Goal: Task Accomplishment & Management: Use online tool/utility

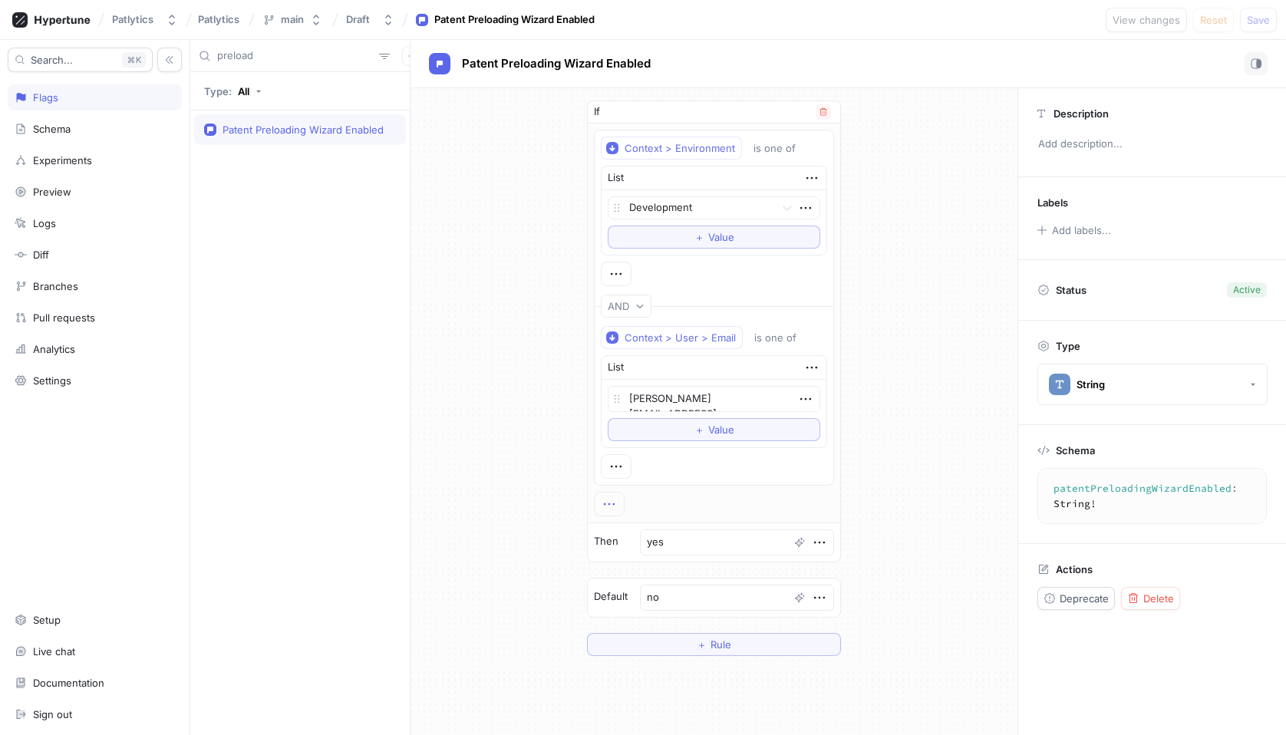
click at [618, 506] on icon "button" at bounding box center [609, 504] width 17 height 17
click at [520, 453] on div "If Context > Environment is one of List Development To pick up a draggable item…" at bounding box center [714, 378] width 607 height 580
click at [618, 504] on icon "button" at bounding box center [609, 504] width 17 height 17
click at [688, 538] on div "&& AND" at bounding box center [675, 532] width 130 height 26
type textarea "x"
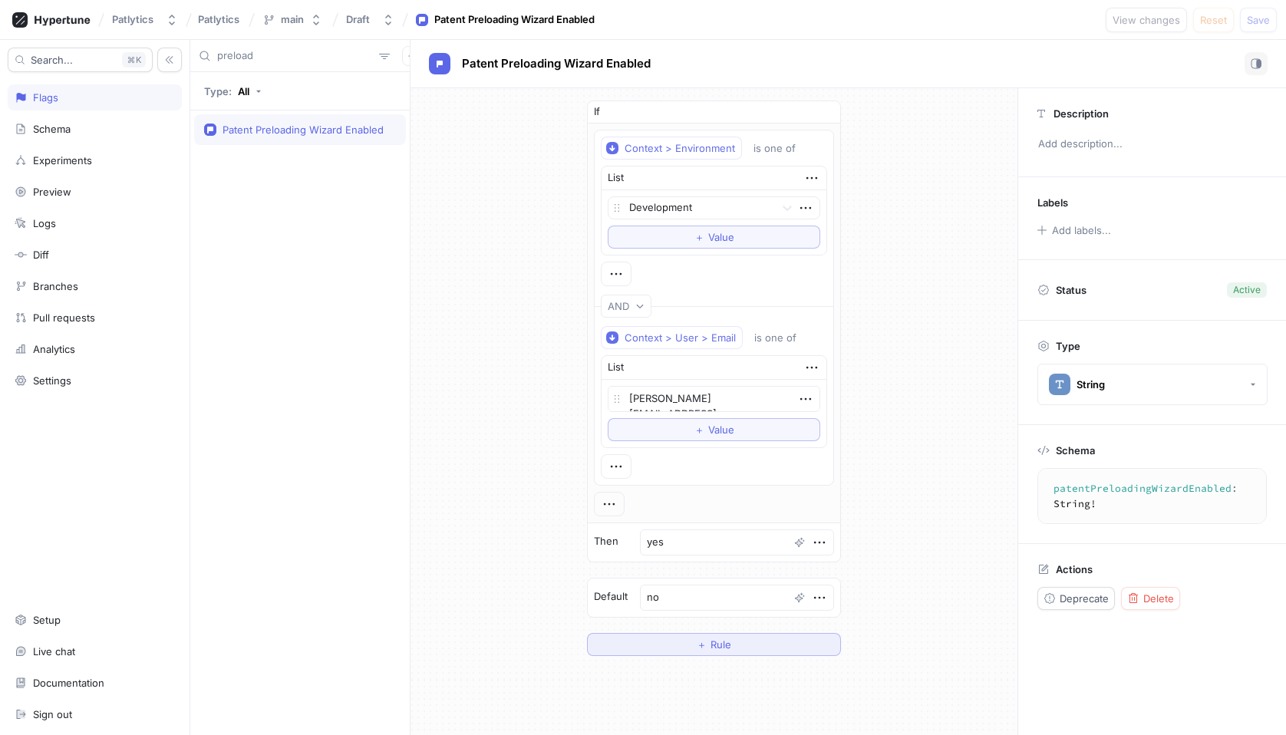
click at [699, 651] on button "＋ Rule" at bounding box center [714, 644] width 254 height 23
type textarea "x"
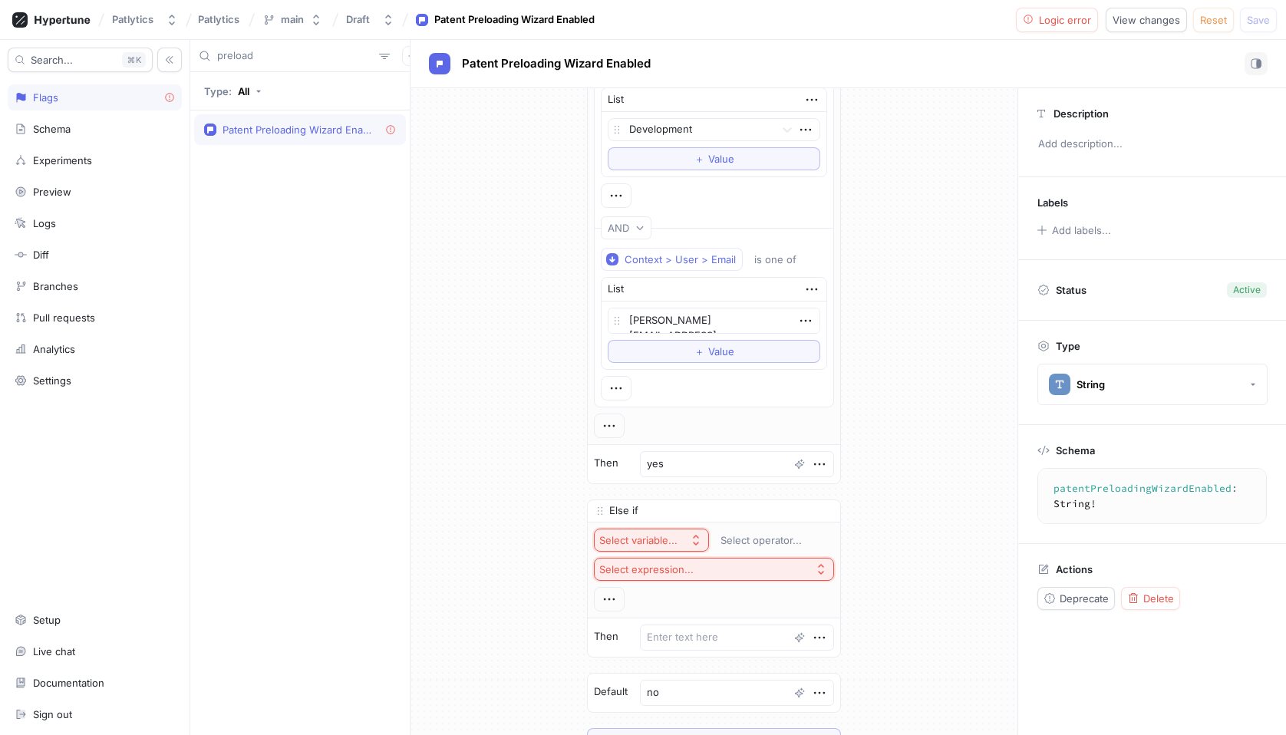
scroll to position [140, 0]
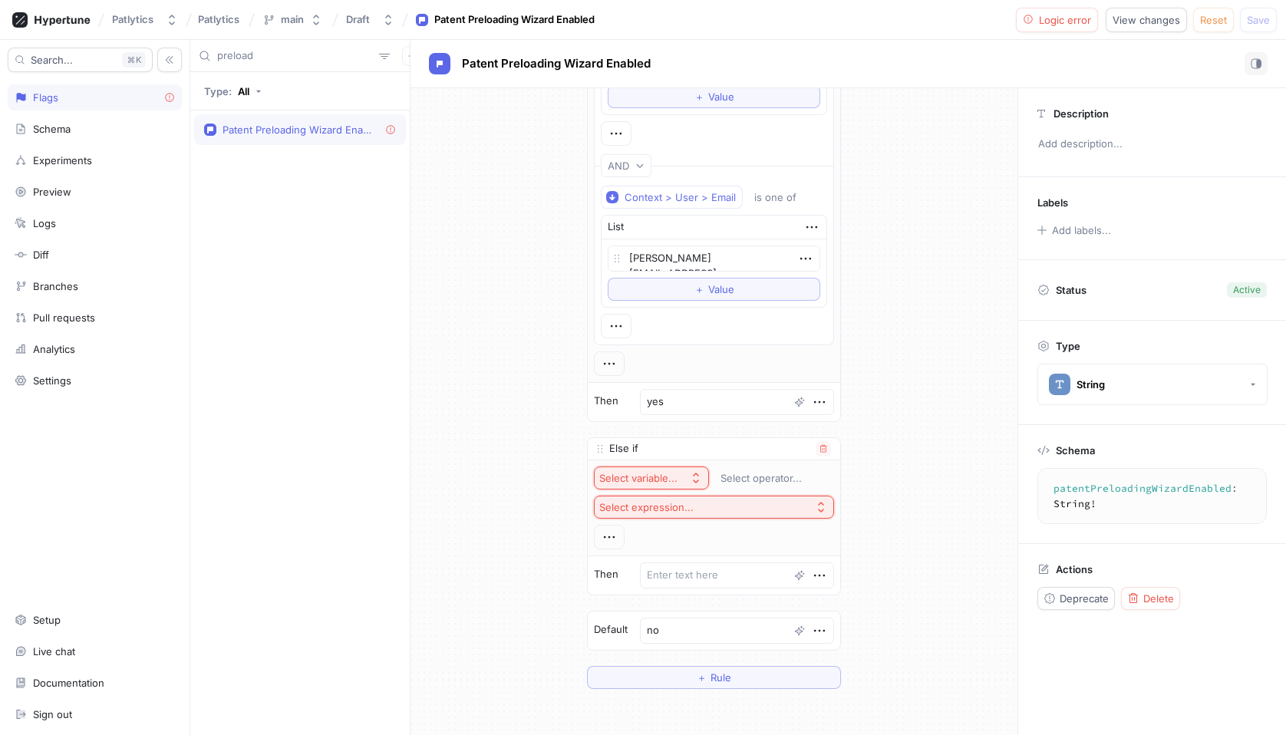
click at [664, 482] on div "Select variable..." at bounding box center [638, 478] width 78 height 13
type input "envi"
click at [696, 539] on span "Context > Environment" at bounding box center [699, 533] width 142 height 13
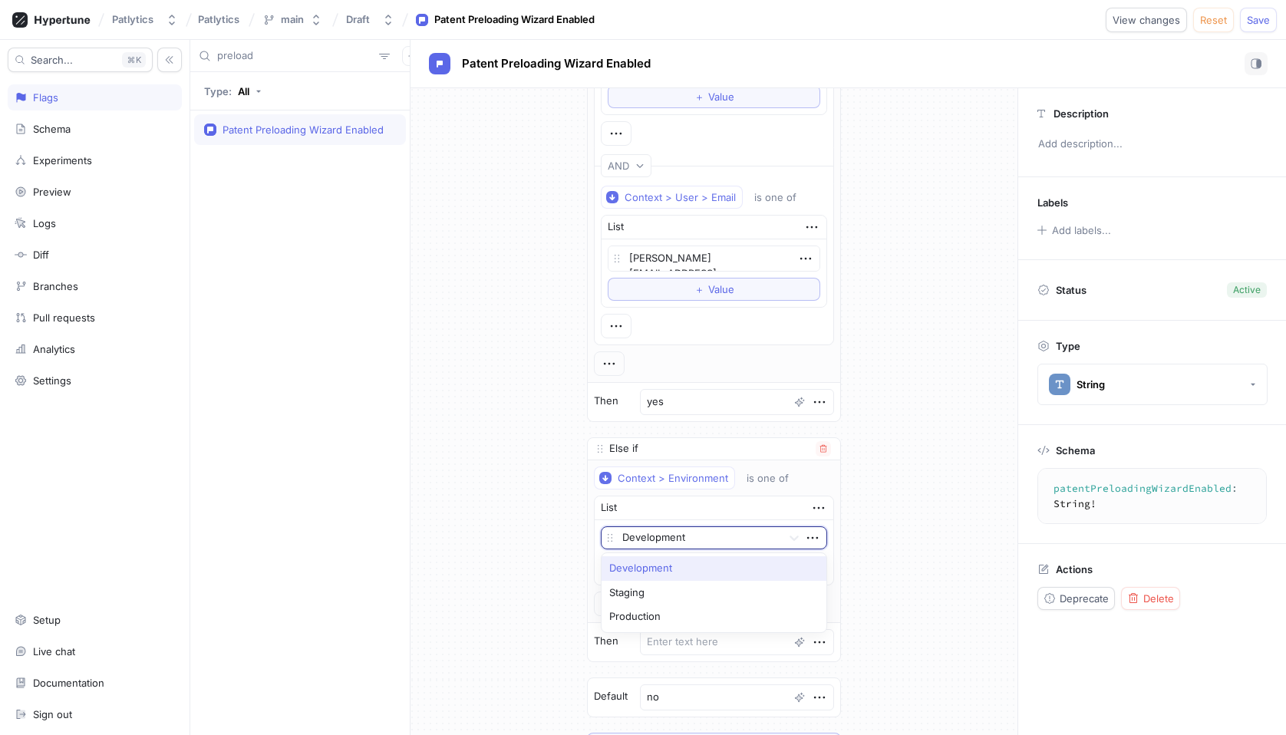
click at [712, 539] on div at bounding box center [698, 538] width 153 height 18
click at [695, 593] on div "Staging" at bounding box center [714, 593] width 225 height 25
click at [895, 527] on div "If Context > Environment is one of List Development To pick up a draggable item…" at bounding box center [714, 358] width 607 height 820
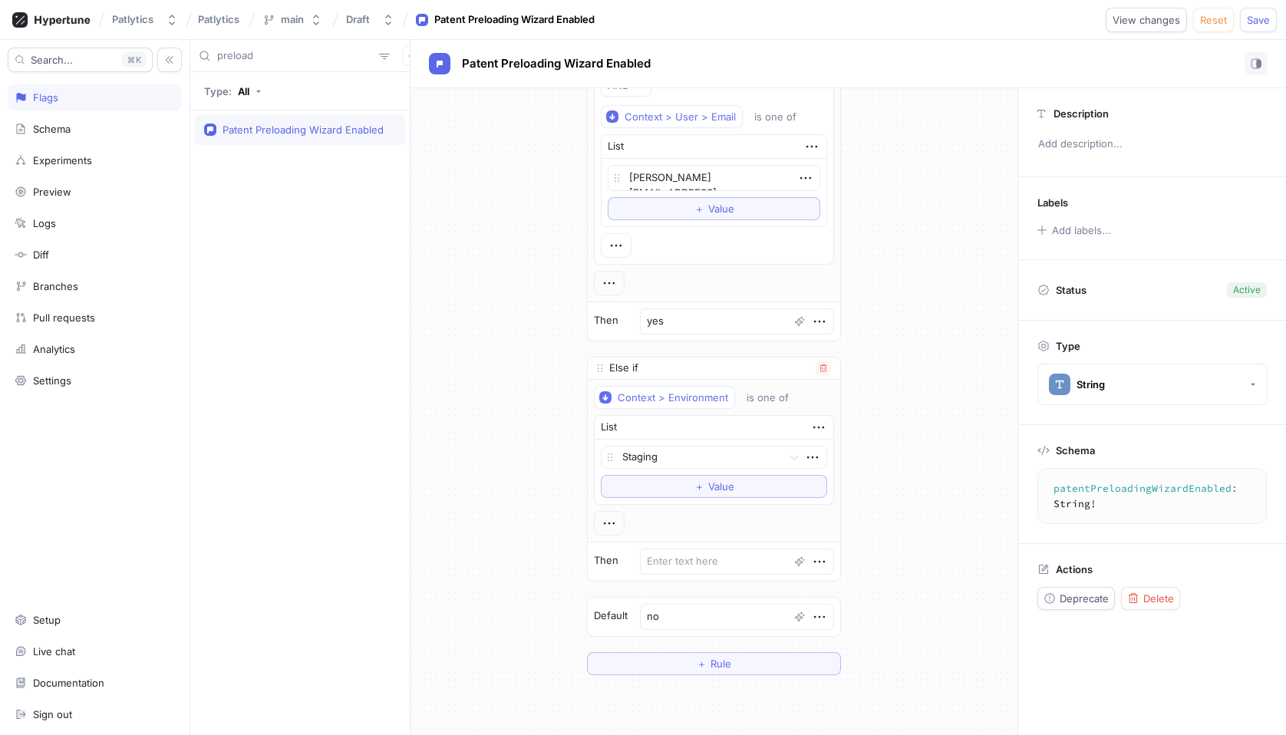
scroll to position [251, 0]
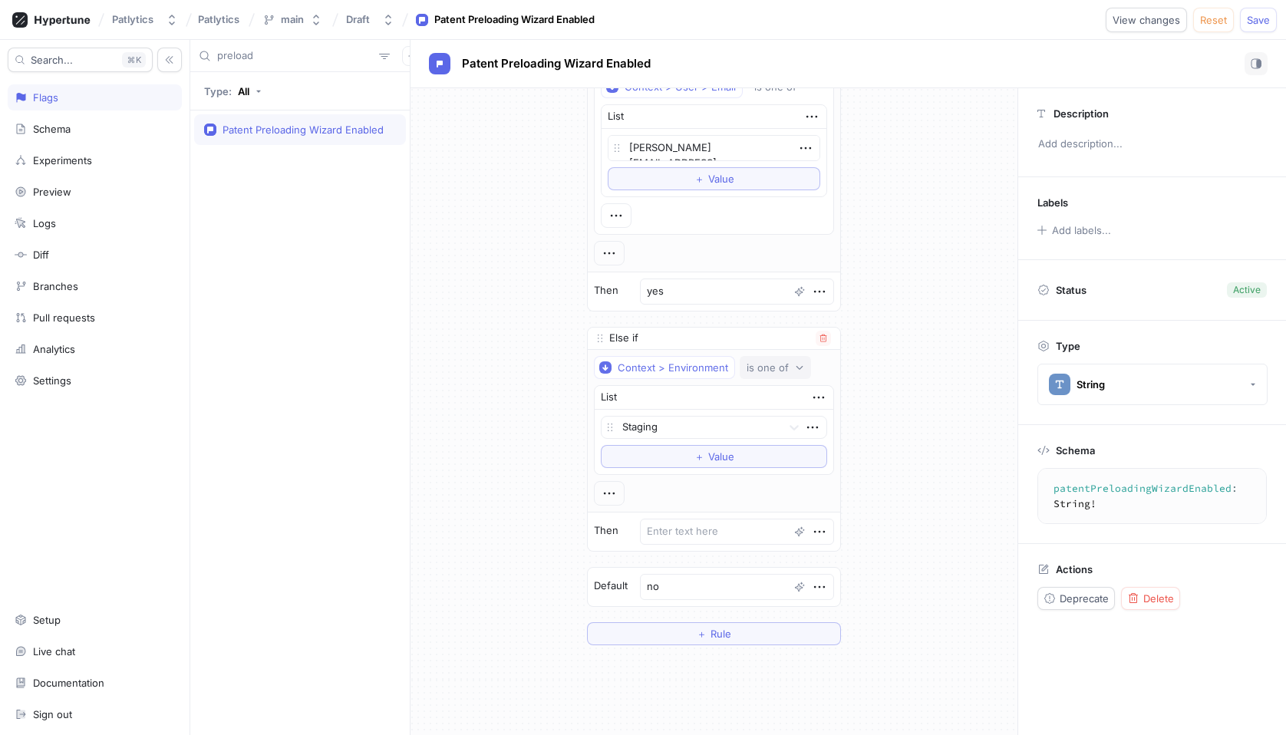
click at [795, 371] on icon "button" at bounding box center [799, 367] width 9 height 9
click at [925, 356] on div "If Context > Environment is one of List Development To pick up a draggable item…" at bounding box center [714, 247] width 607 height 820
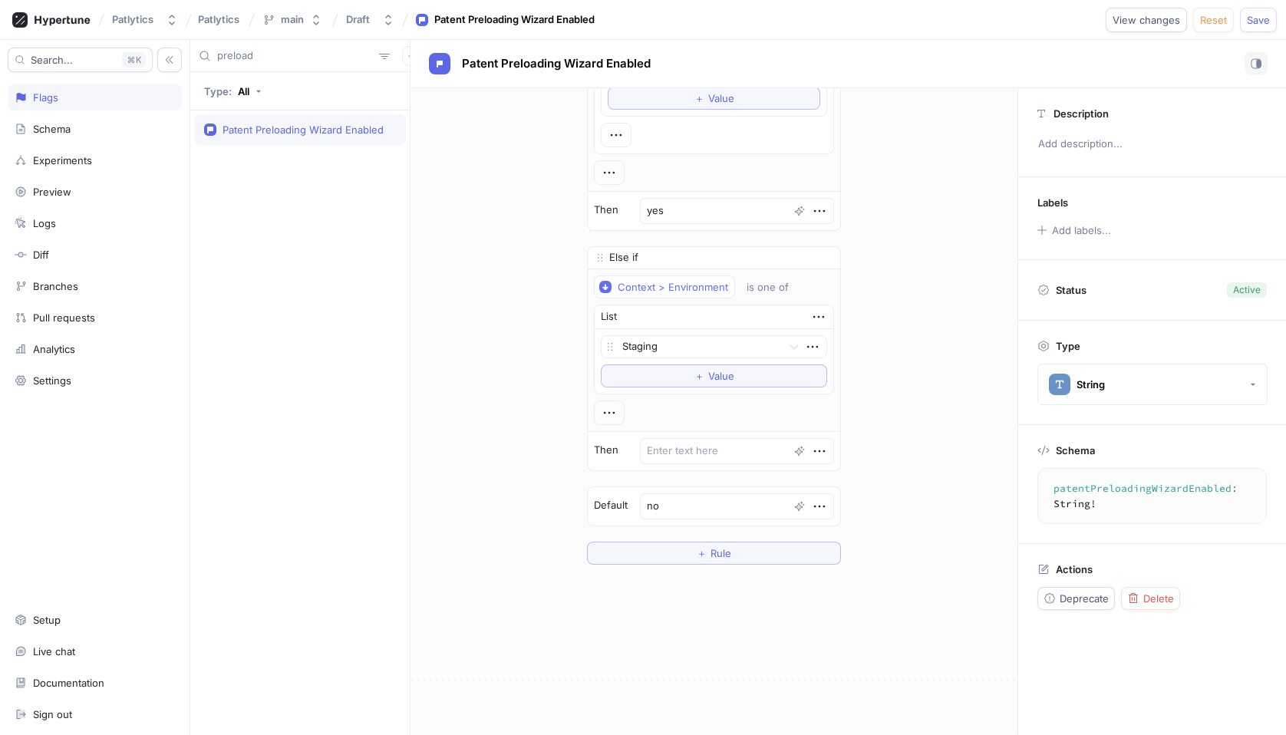
scroll to position [333, 0]
click at [616, 414] on icon "button" at bounding box center [609, 411] width 17 height 17
click at [690, 430] on div "&& AND" at bounding box center [675, 440] width 130 height 26
type textarea "x"
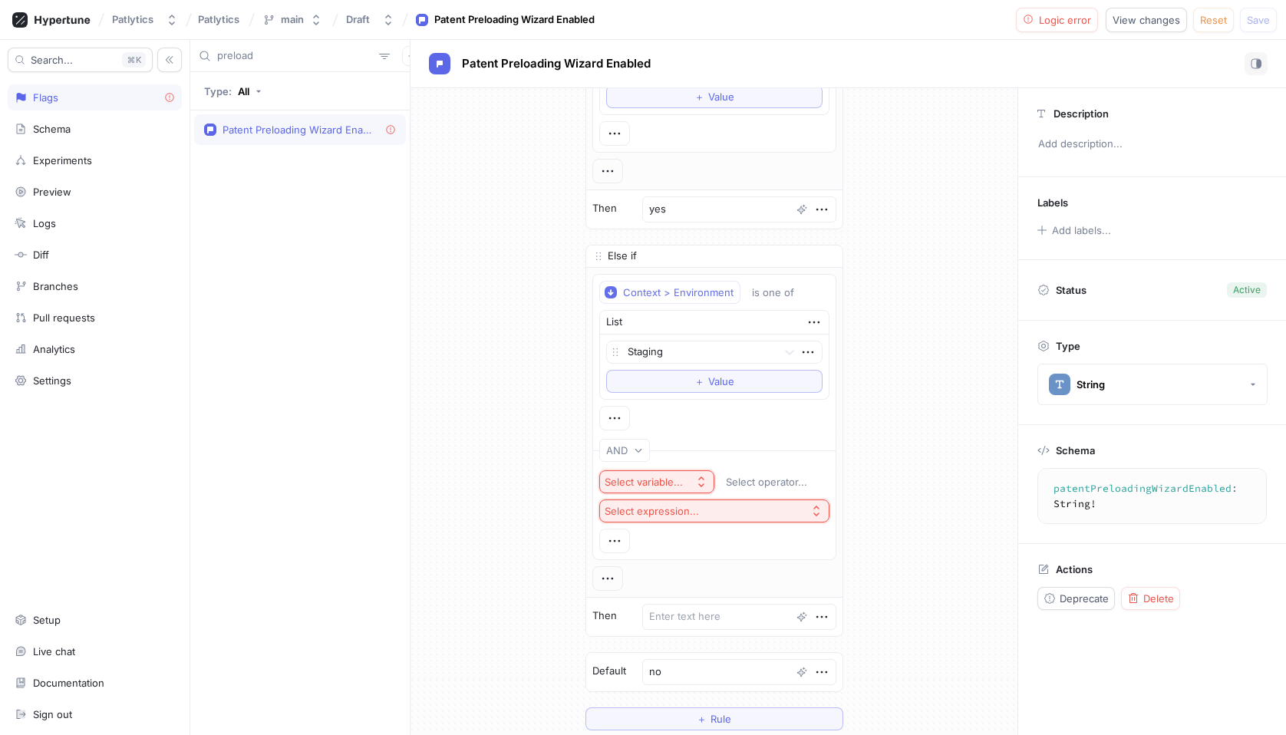
click at [668, 486] on div "Select variable..." at bounding box center [644, 482] width 78 height 13
type input "email"
click at [691, 543] on span "Context > User > Email" at bounding box center [699, 537] width 142 height 13
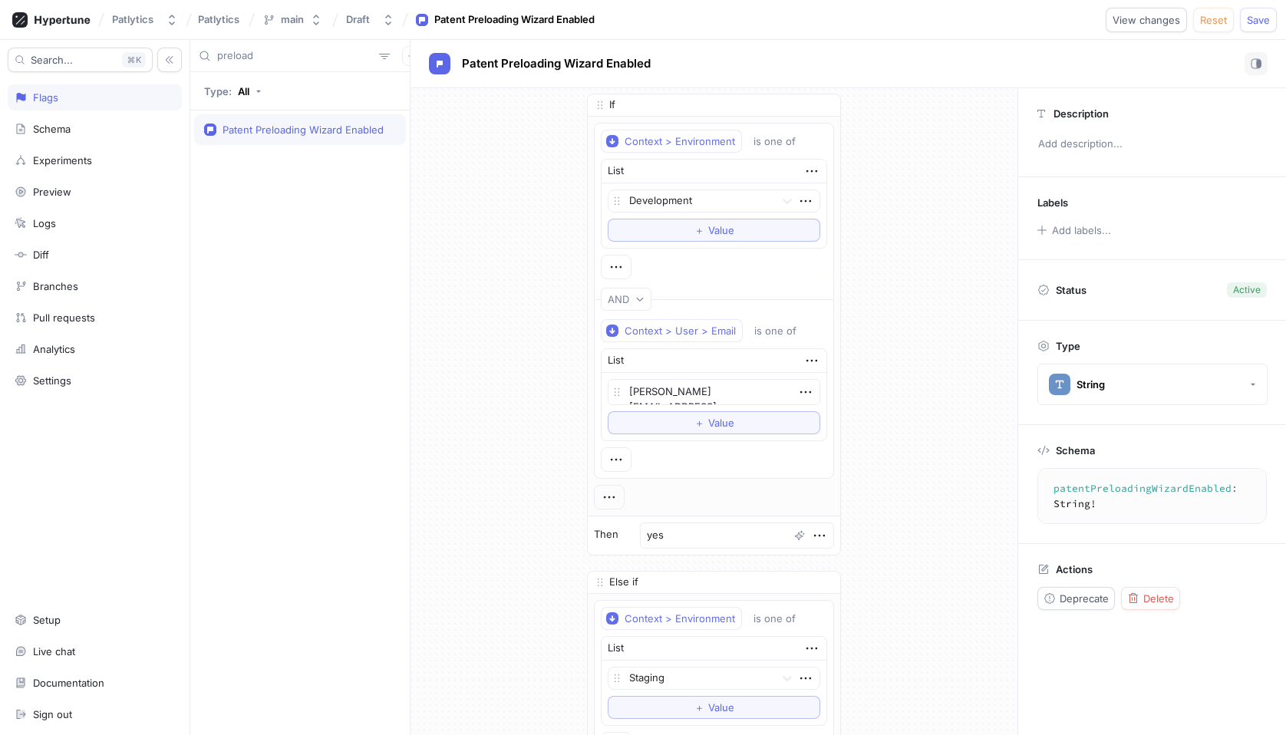
scroll to position [4, 0]
drag, startPoint x: 634, startPoint y: 397, endPoint x: 790, endPoint y: 397, distance: 156.5
click at [790, 397] on textarea "[PERSON_NAME][EMAIL_ADDRESS][DOMAIN_NAME]" at bounding box center [714, 395] width 213 height 26
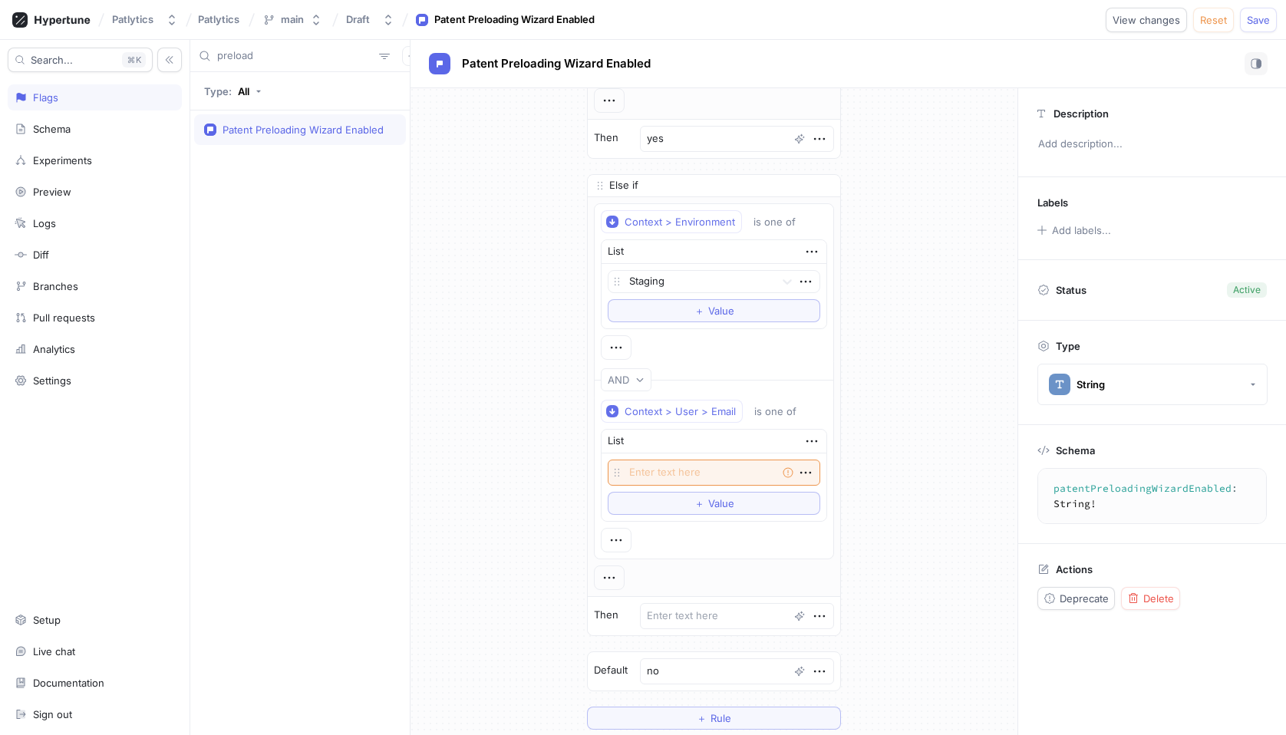
scroll to position [405, 0]
click at [718, 479] on textarea at bounding box center [714, 471] width 213 height 26
paste textarea "[PERSON_NAME][EMAIL_ADDRESS][DOMAIN_NAME]"
type textarea "x"
type textarea "[PERSON_NAME][EMAIL_ADDRESS][DOMAIN_NAME]"
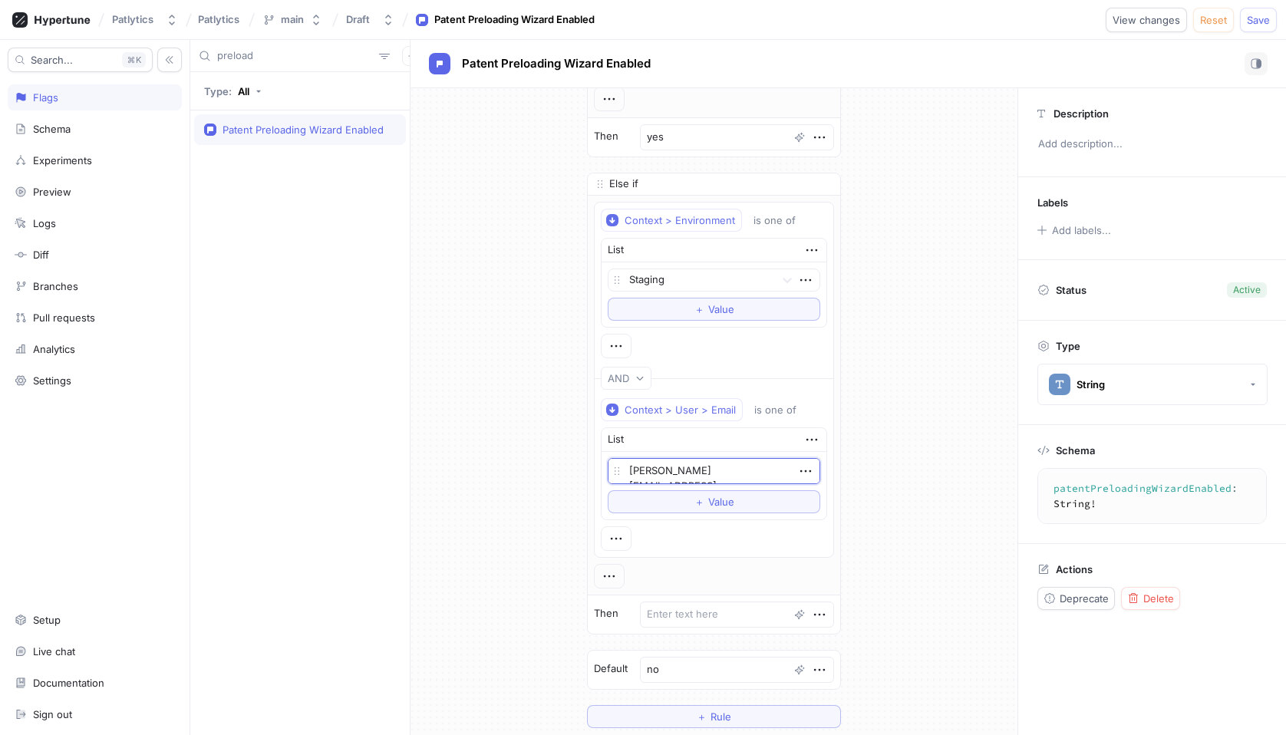
click at [887, 499] on div "If Context > Environment is one of List Development To pick up a draggable item…" at bounding box center [714, 211] width 607 height 1057
click at [737, 620] on textarea at bounding box center [737, 615] width 194 height 26
type textarea "x"
type textarea "y"
type textarea "x"
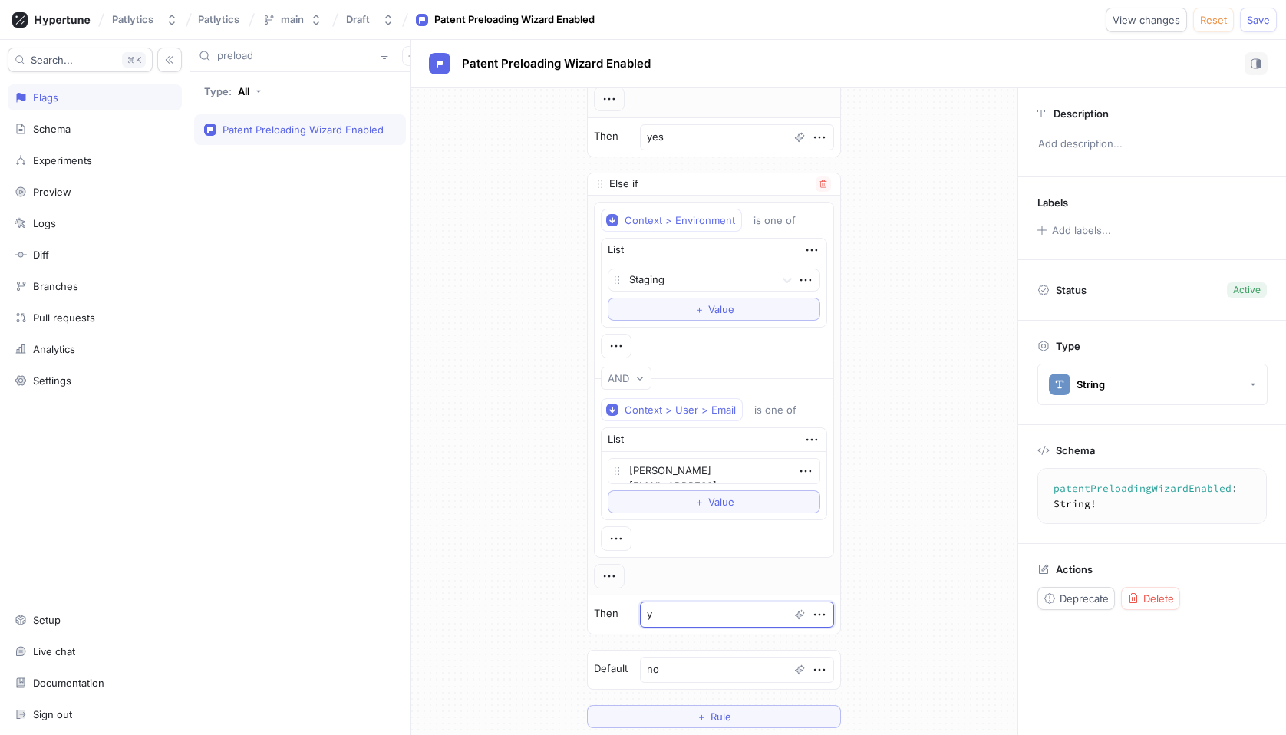
type textarea "ye"
type textarea "x"
type textarea "yes"
click at [907, 632] on div "If Context > Environment is one of List Development To pick up a draggable item…" at bounding box center [714, 211] width 607 height 1057
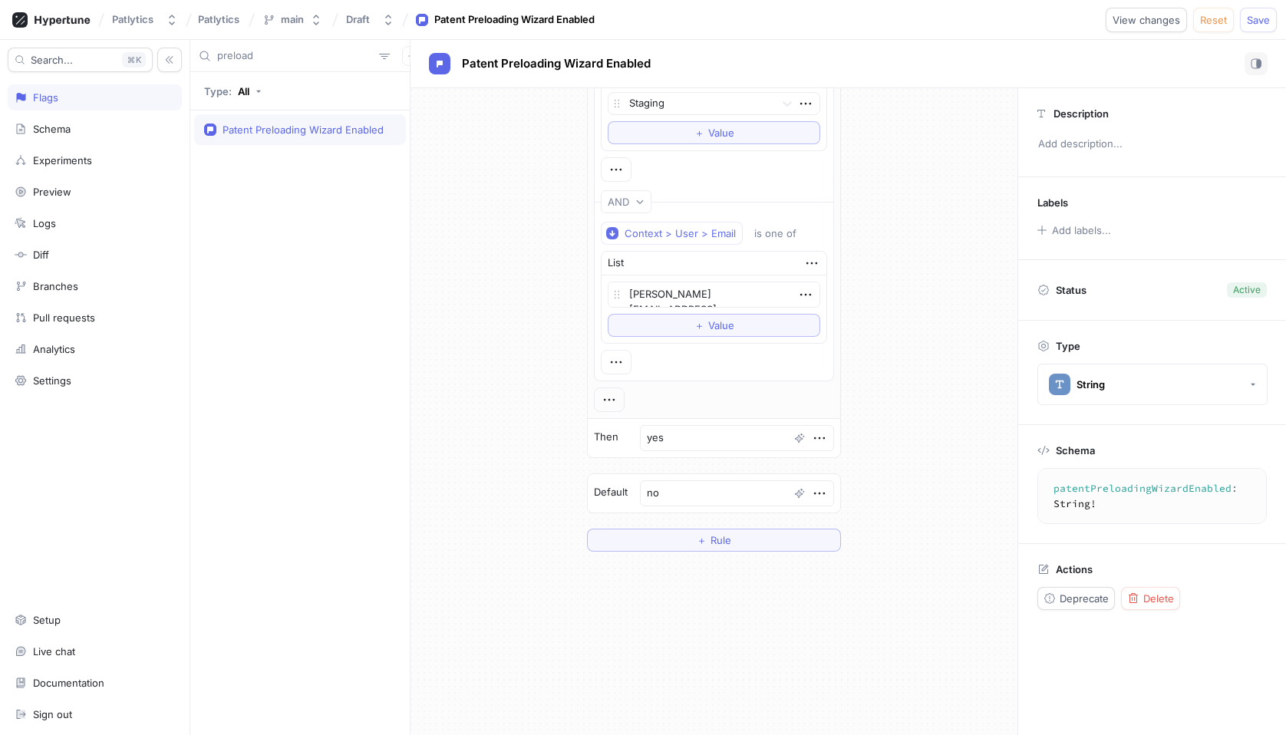
scroll to position [594, 0]
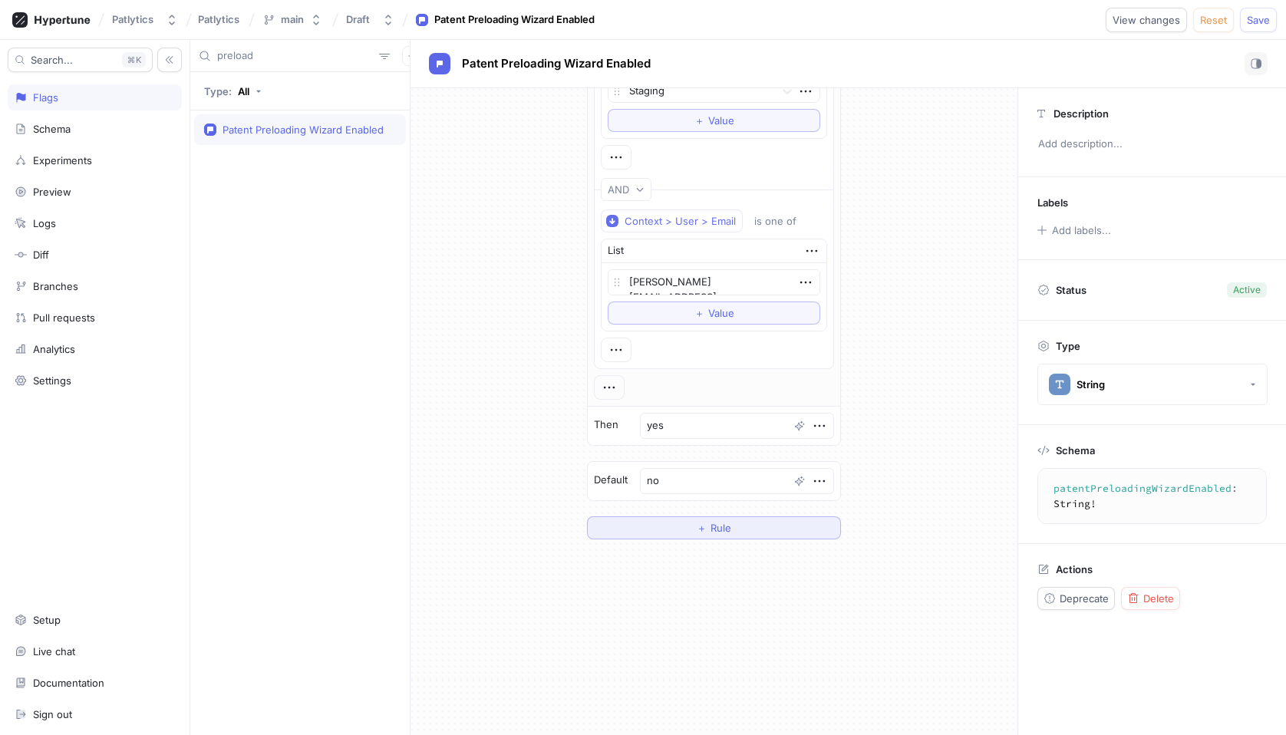
click at [747, 526] on button "＋ Rule" at bounding box center [714, 527] width 254 height 23
type textarea "x"
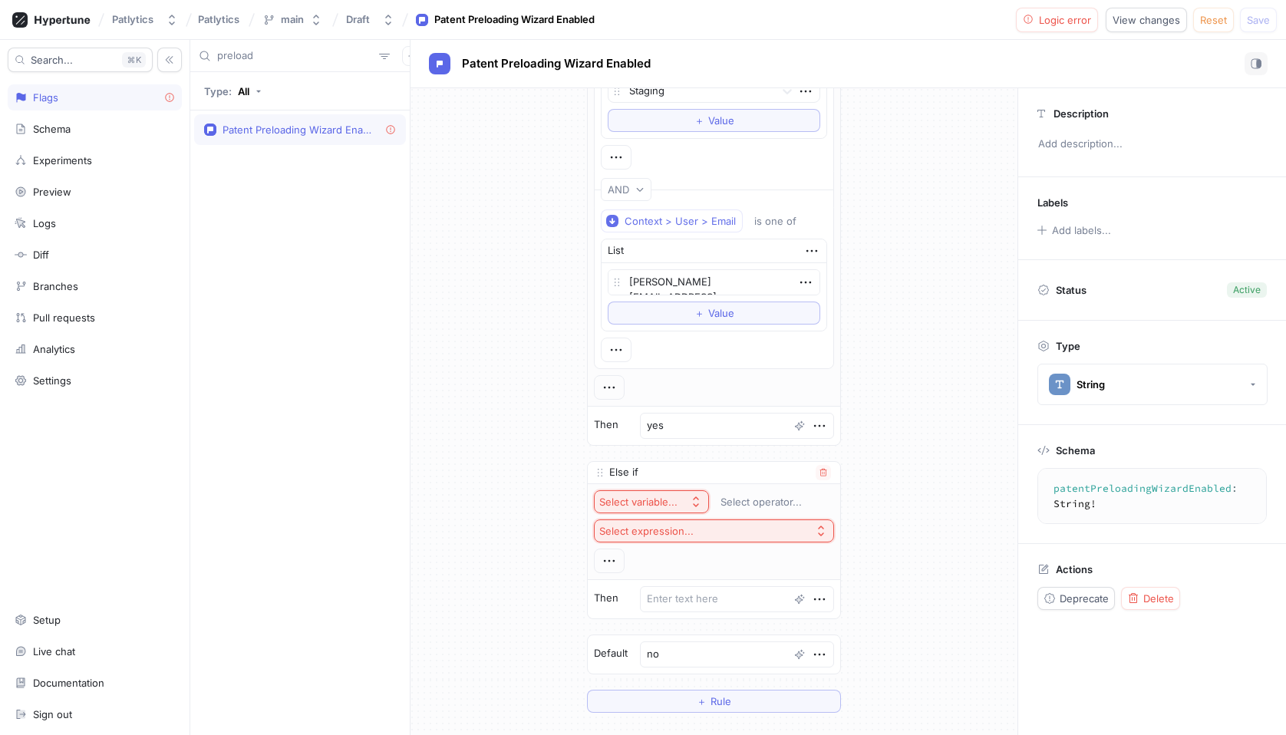
click at [682, 494] on button "Select variable..." at bounding box center [651, 501] width 115 height 23
type input "env"
click at [699, 557] on span "Context > Environment" at bounding box center [699, 557] width 142 height 13
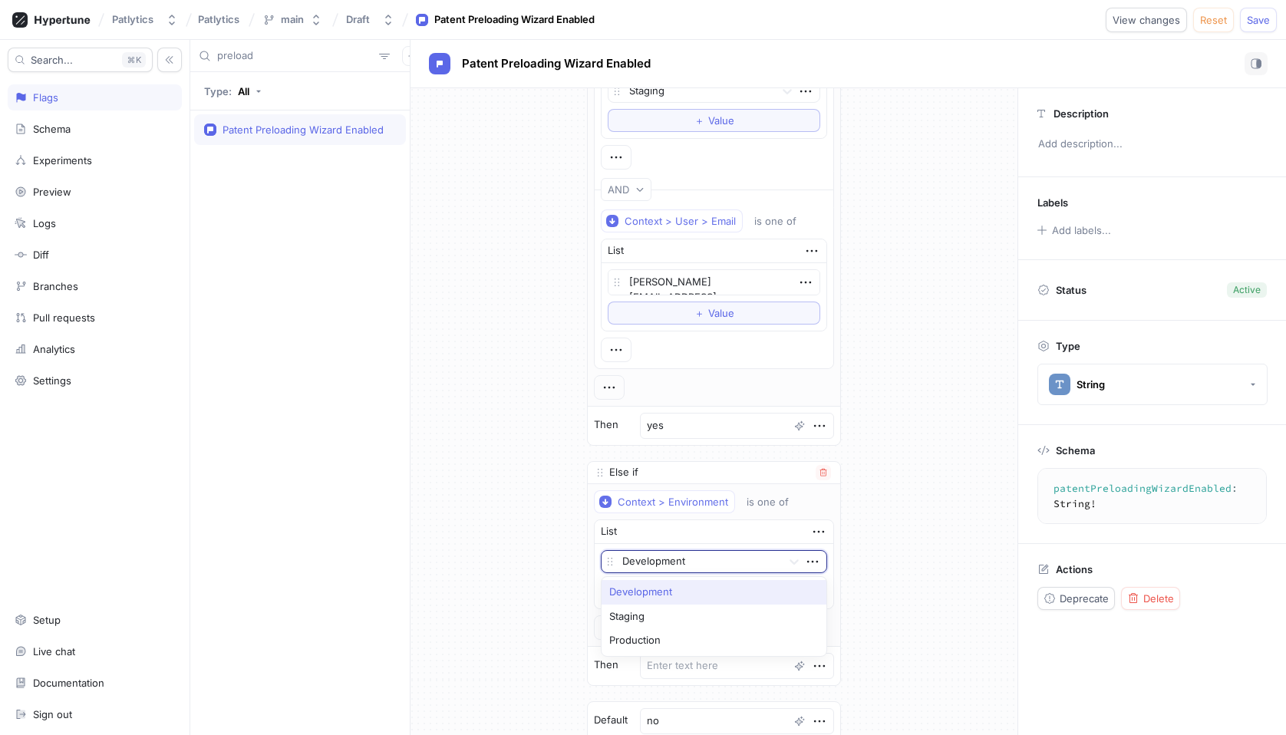
click at [733, 565] on div at bounding box center [698, 562] width 153 height 18
click at [892, 499] on div "If Context > Environment is one of List Development To pick up a draggable item…" at bounding box center [714, 143] width 607 height 1298
click at [820, 472] on icon "button" at bounding box center [823, 473] width 7 height 8
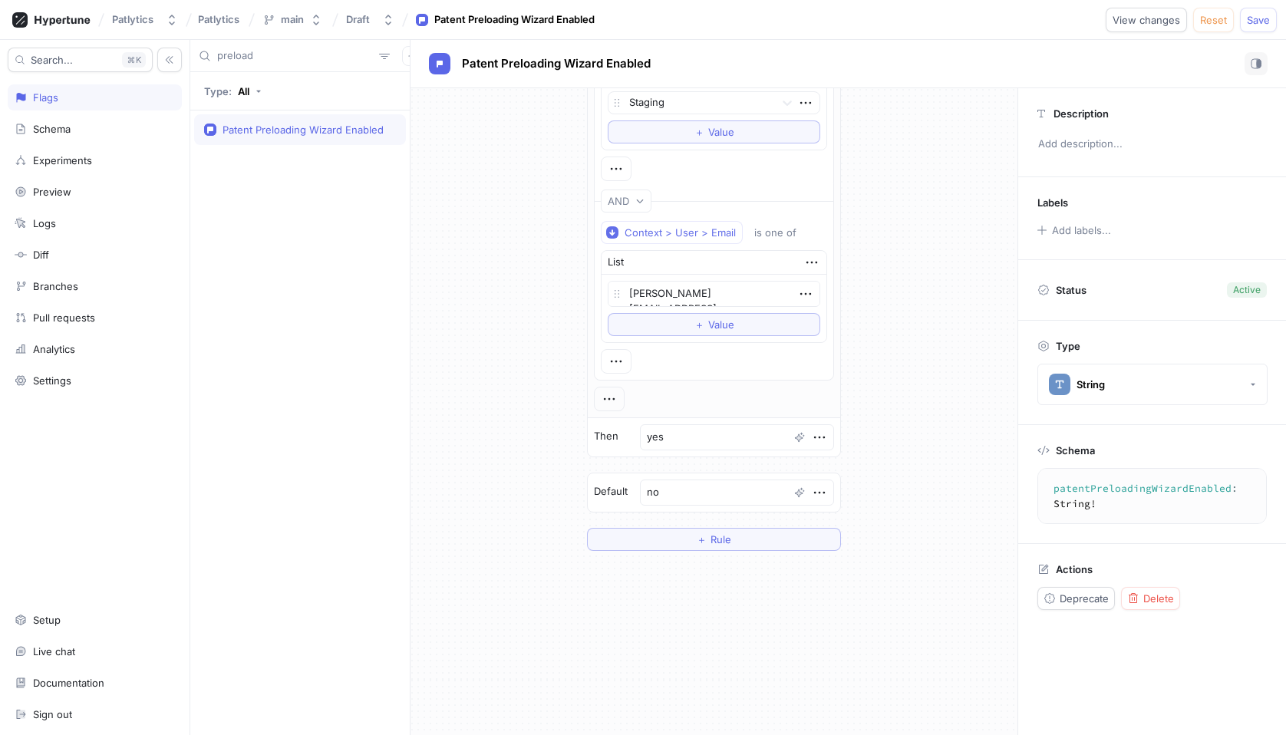
scroll to position [631, 0]
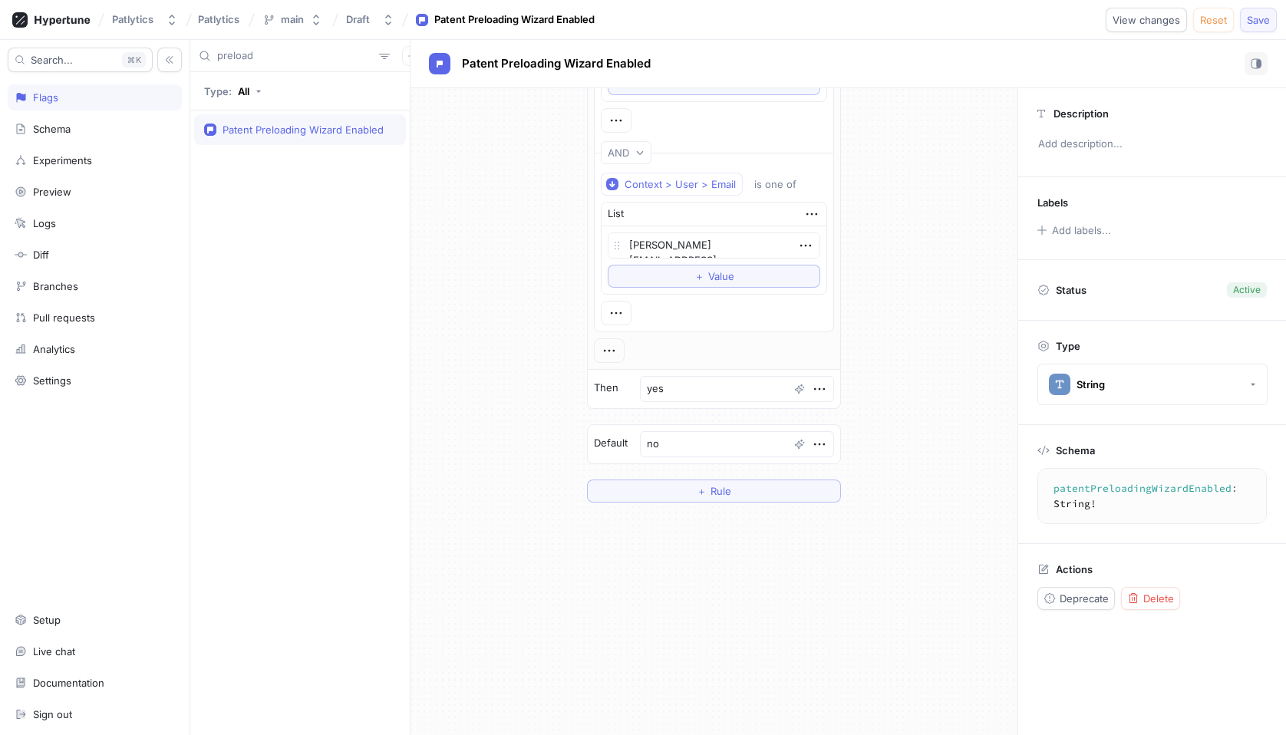
click at [1263, 24] on span "Save" at bounding box center [1258, 19] width 23 height 9
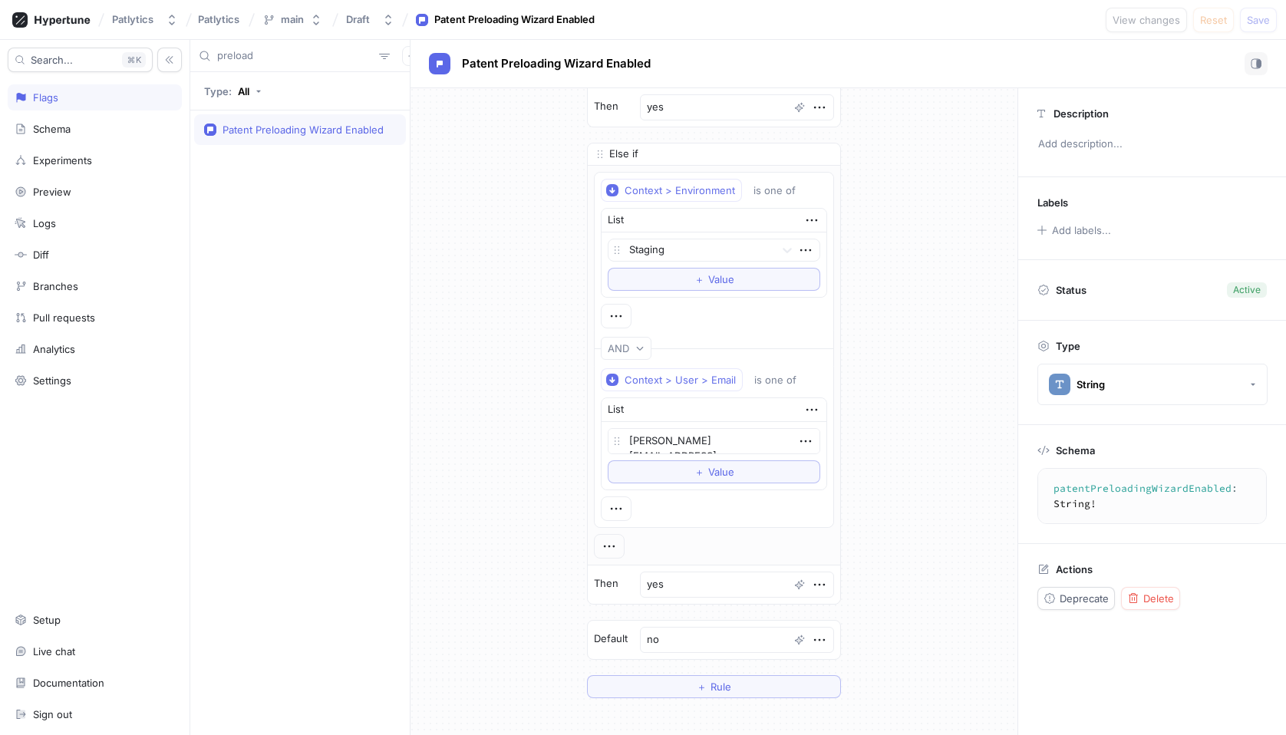
scroll to position [439, 0]
click at [919, 227] on div "If Context > Environment is one of List Development To pick up a draggable item…" at bounding box center [714, 177] width 607 height 1057
click at [749, 471] on button "＋ Value" at bounding box center [714, 468] width 213 height 23
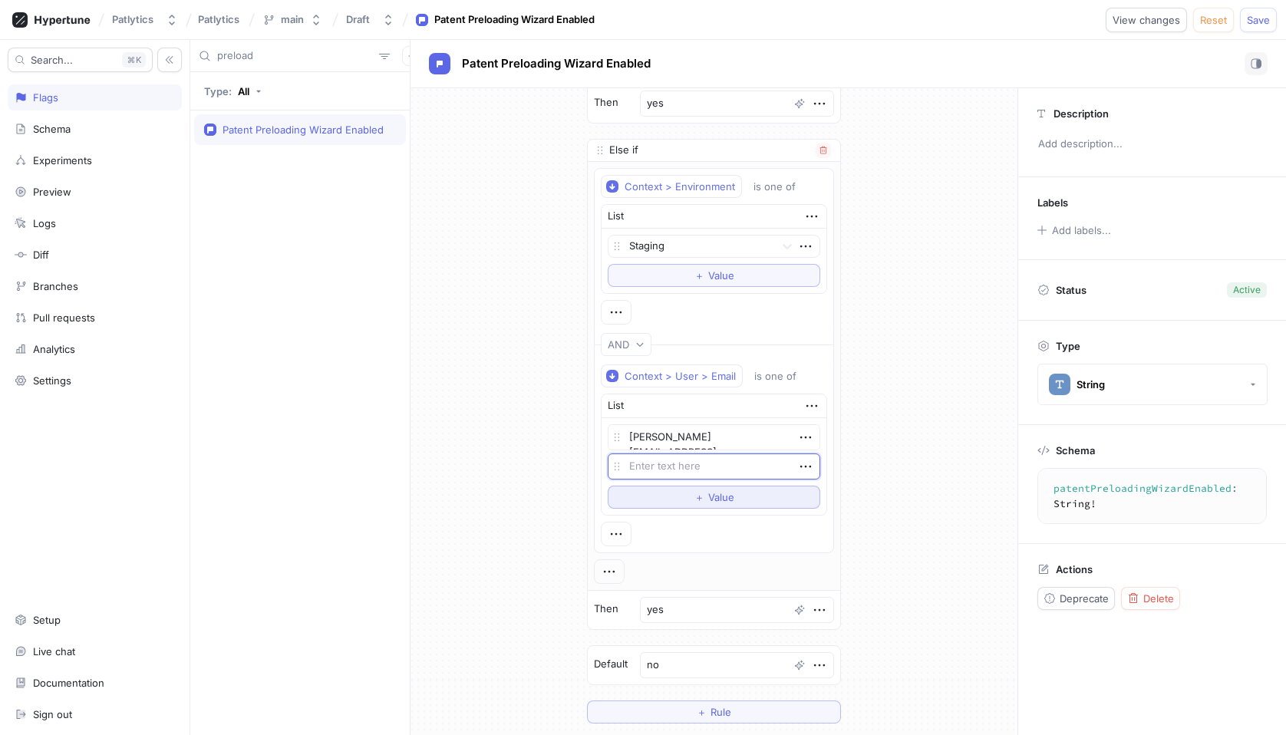
type textarea "x"
type textarea "da"
type textarea "x"
type textarea "[PERSON_NAME]"
type textarea "x"
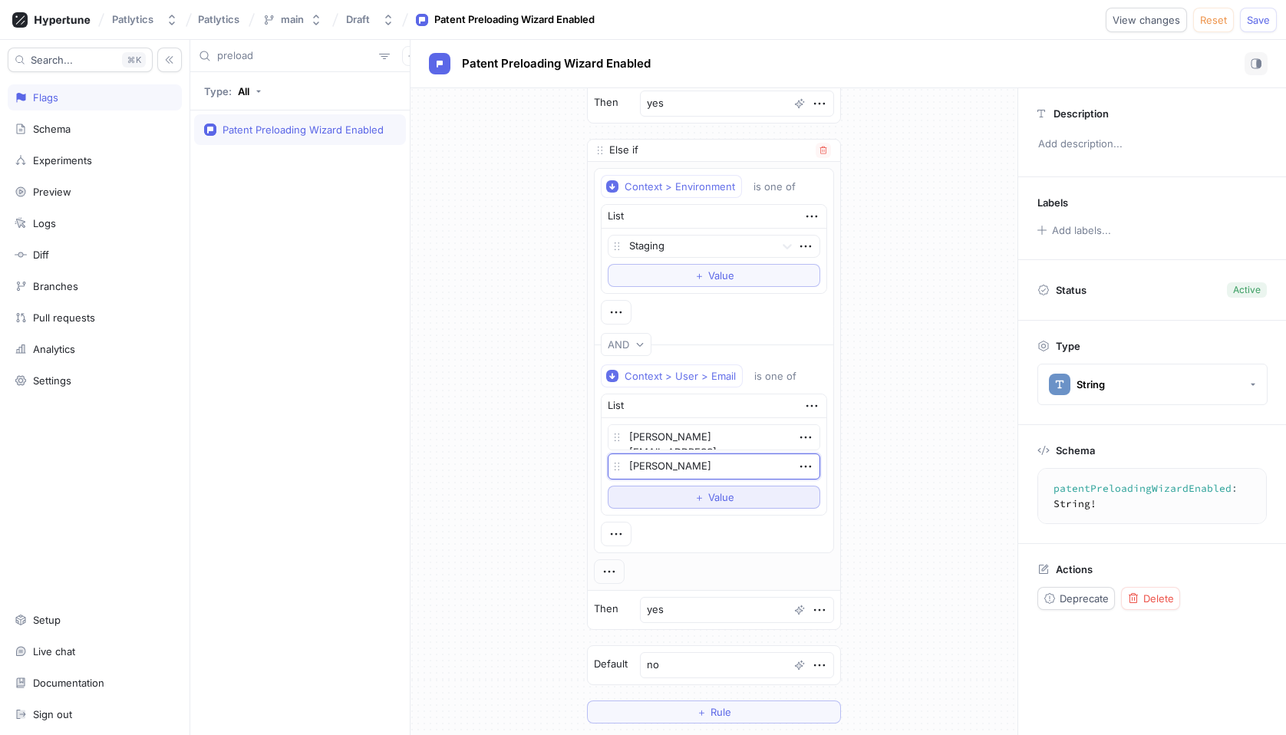
type textarea "danie"
type textarea "x"
type textarea "[PERSON_NAME]"
type textarea "x"
type textarea "[PERSON_NAME]."
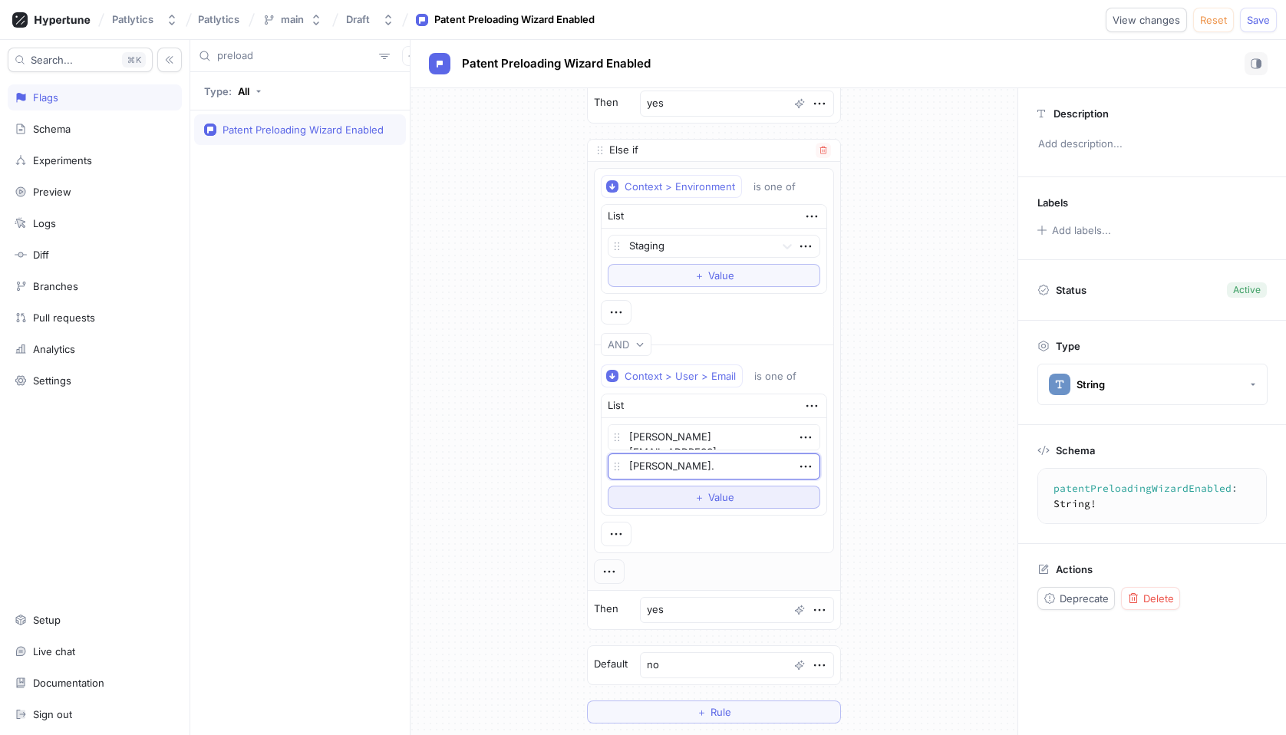
type textarea "x"
type textarea "[PERSON_NAME].c"
type textarea "x"
type textarea "[DOMAIN_NAME]"
type textarea "x"
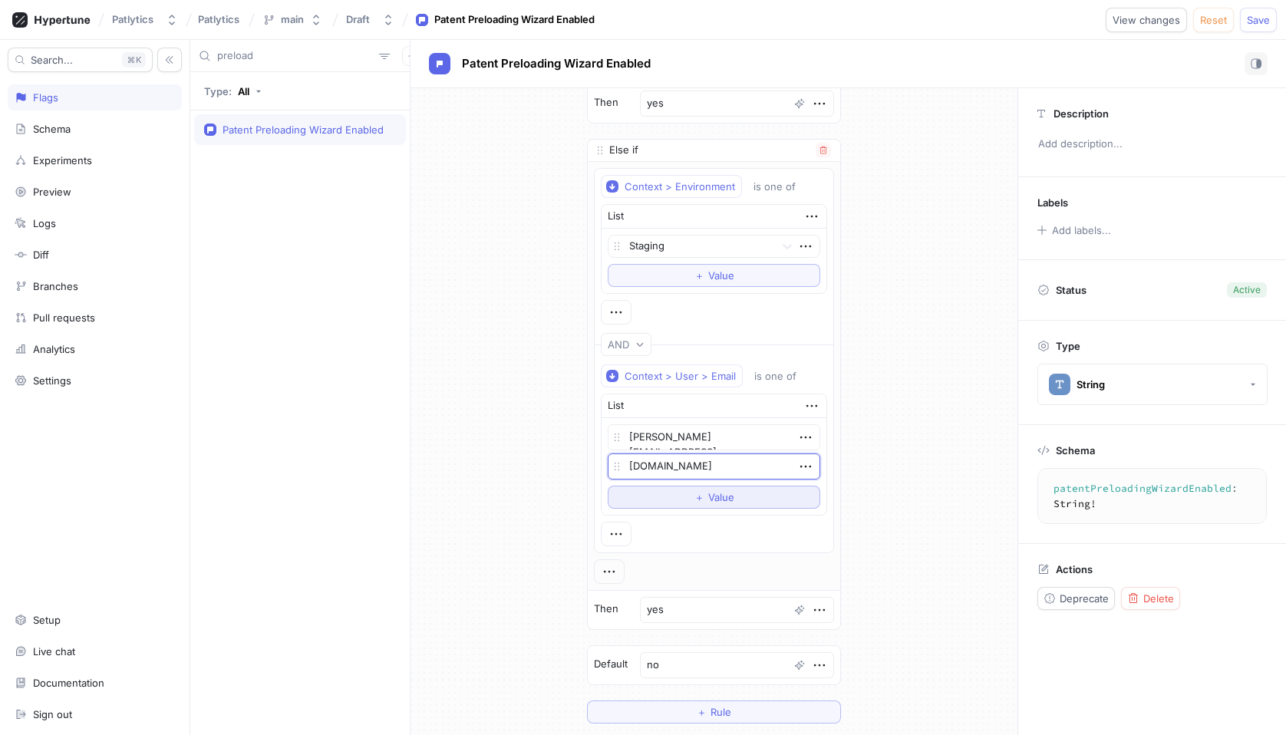
type textarea "[PERSON_NAME].che"
type textarea "x"
type textarea "[PERSON_NAME].[PERSON_NAME]"
type textarea "x"
type textarea "[PERSON_NAME].[PERSON_NAME]@"
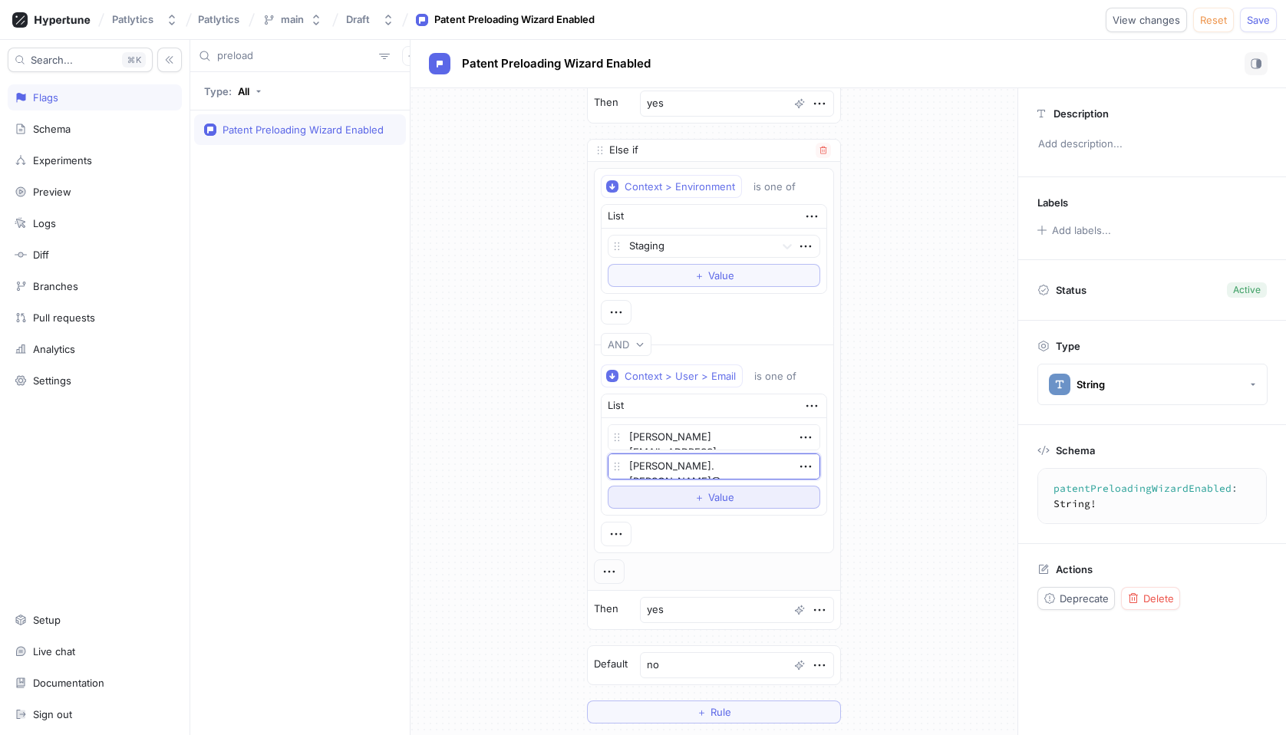
type textarea "x"
type textarea "[PERSON_NAME].[PERSON_NAME]@pa"
type textarea "x"
type textarea "[PERSON_NAME].[PERSON_NAME]@[PERSON_NAME]"
type textarea "x"
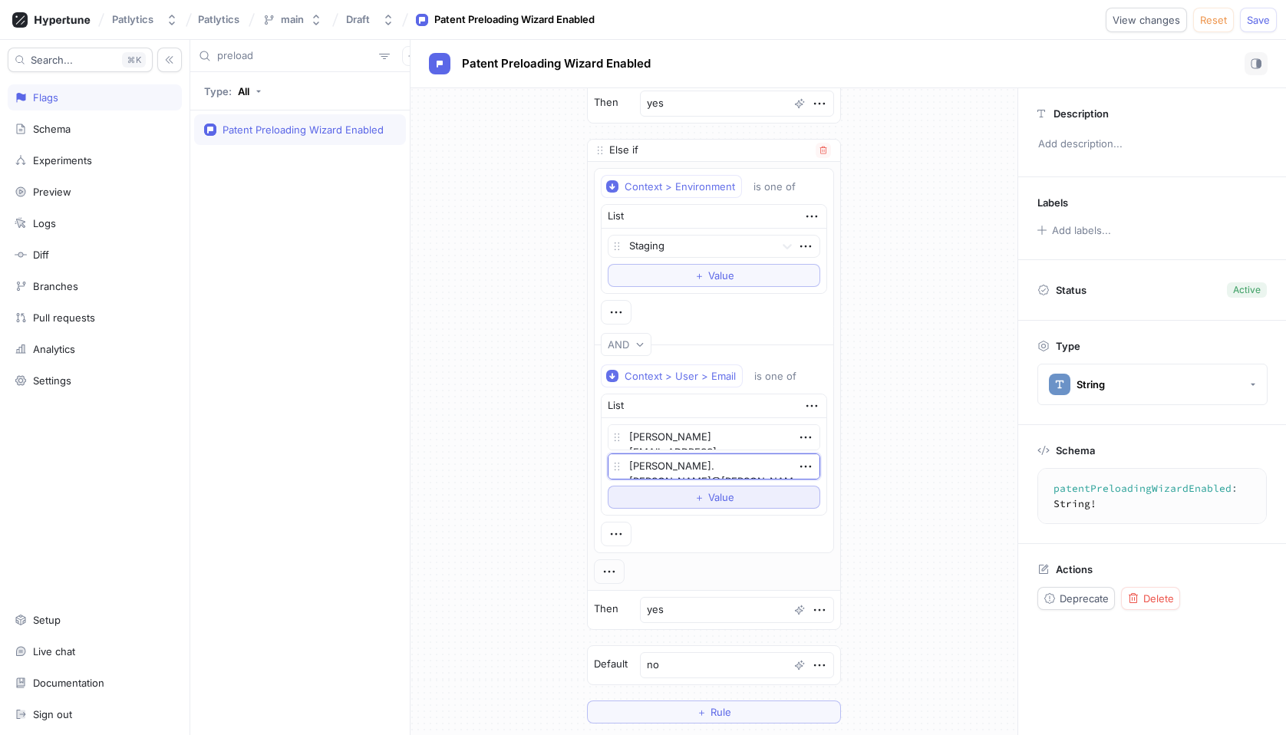
type textarea "[PERSON_NAME].[PERSON_NAME]@patl"
type textarea "x"
type textarea "[PERSON_NAME].[PERSON_NAME]@patly"
type textarea "x"
type textarea "[PERSON_NAME].[PERSON_NAME]@patlyt"
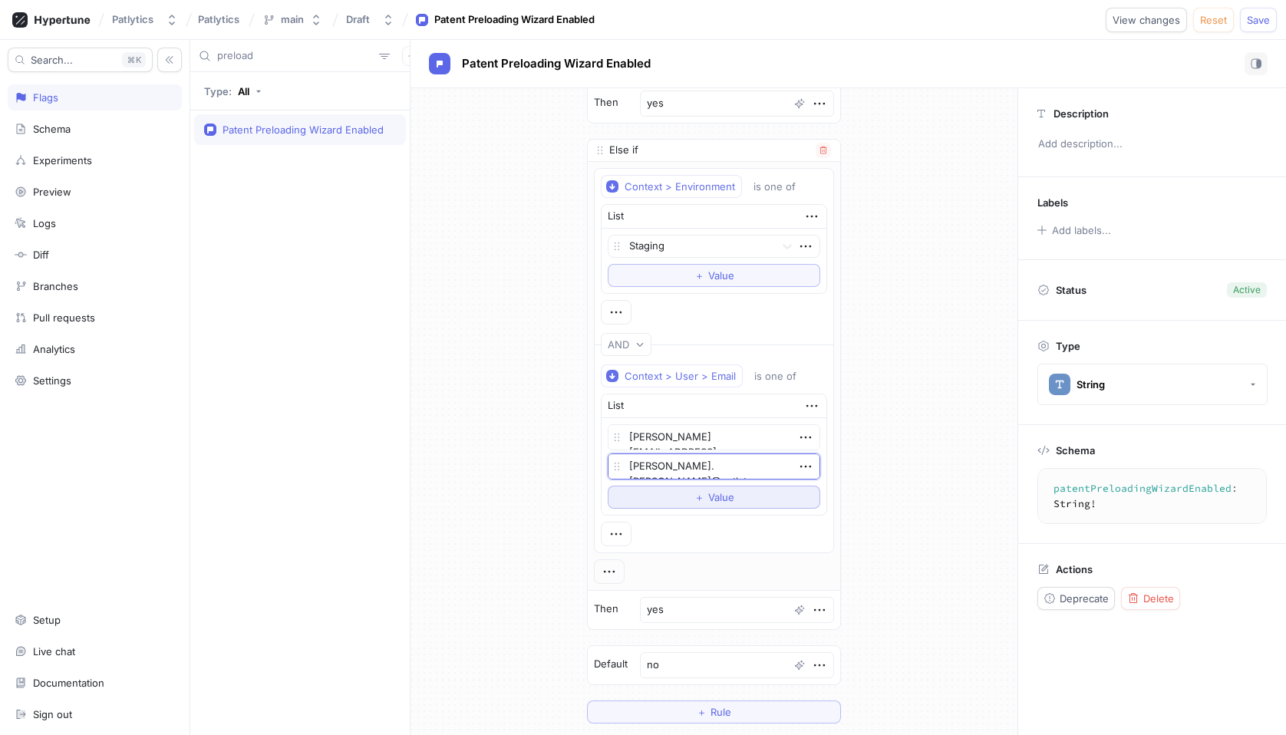
type textarea "x"
type textarea "[PERSON_NAME].[PERSON_NAME]@patlyti"
type textarea "x"
type textarea "[PERSON_NAME].[PERSON_NAME]@patlytic"
type textarea "x"
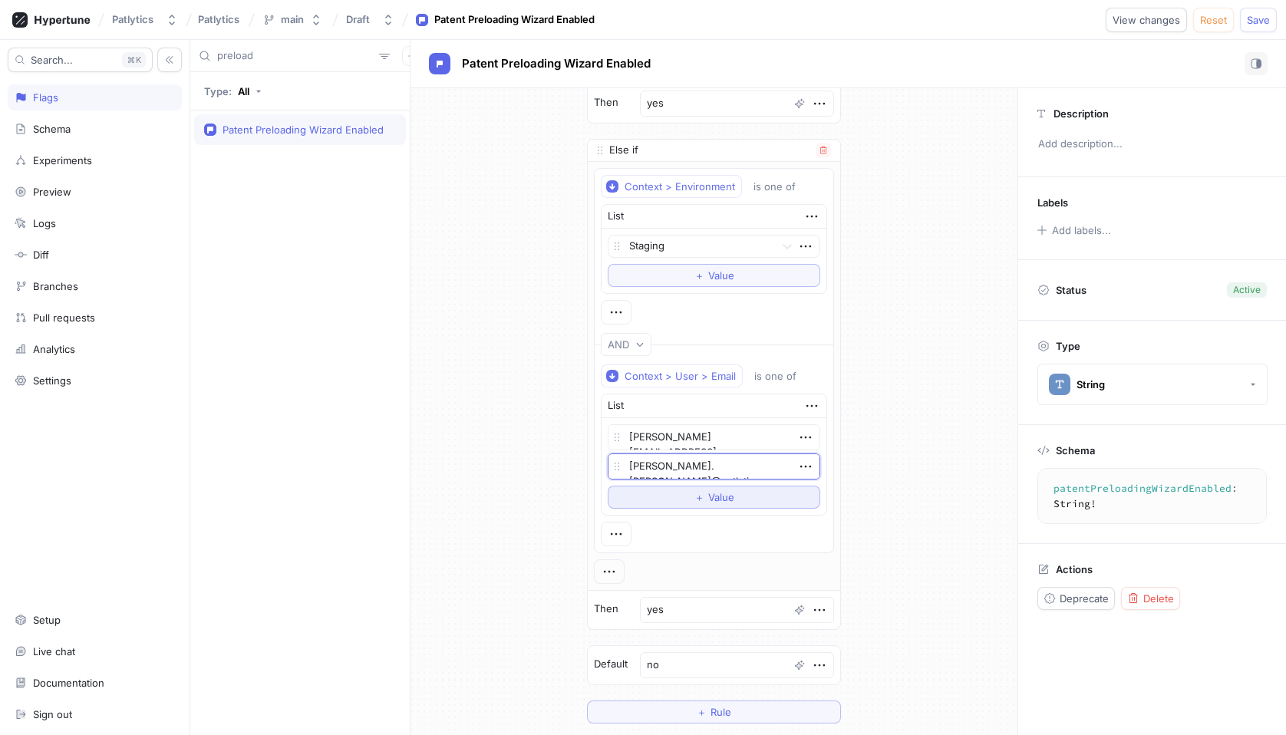
type textarea "[PERSON_NAME].[PERSON_NAME]@patlytics"
type textarea "x"
type textarea "[PERSON_NAME].[PERSON_NAME]@patlytics."
type textarea "x"
type textarea "[PERSON_NAME].[PERSON_NAME]@patlytics.c"
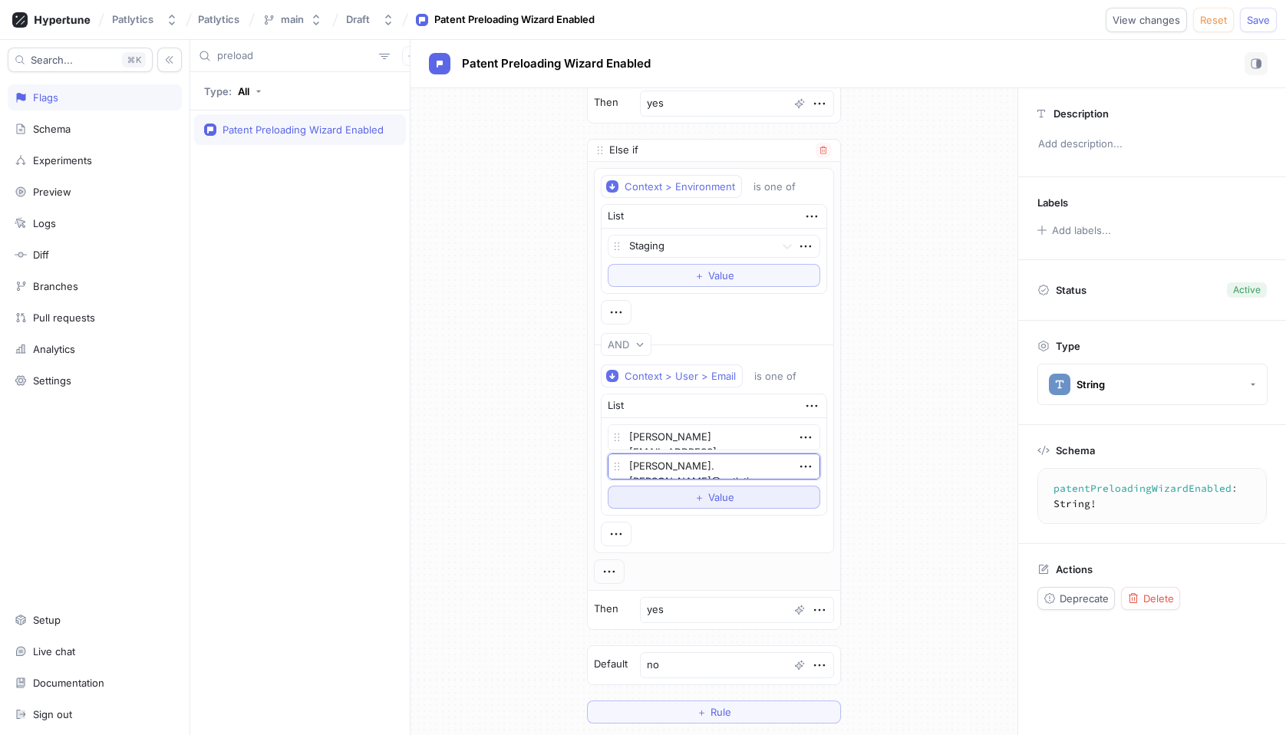
type textarea "x"
type textarea "[PERSON_NAME][EMAIL_ADDRESS][PERSON_NAME][DOMAIN_NAME]"
type textarea "x"
type textarea "[PERSON_NAME][EMAIL_ADDRESS][PERSON_NAME][DOMAIN_NAME]"
click at [688, 468] on textarea "[PERSON_NAME][EMAIL_ADDRESS][PERSON_NAME][DOMAIN_NAME]" at bounding box center [714, 466] width 213 height 26
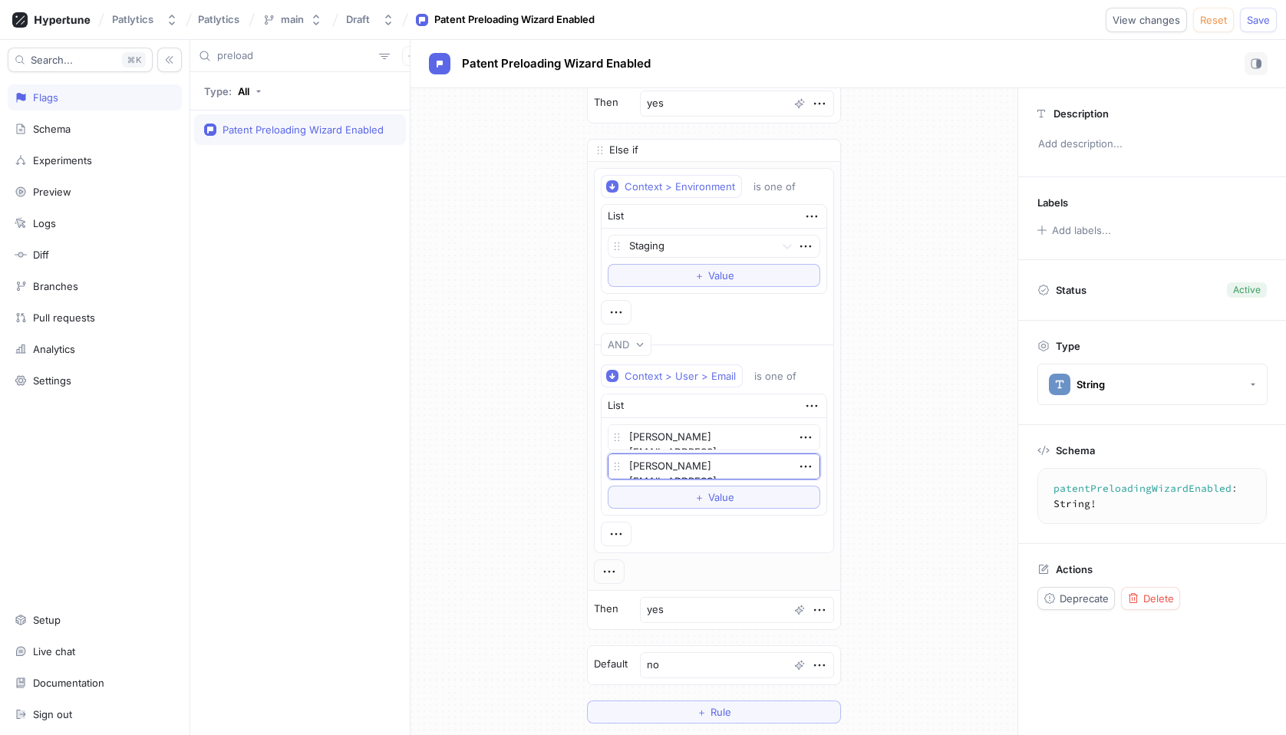
type textarea "x"
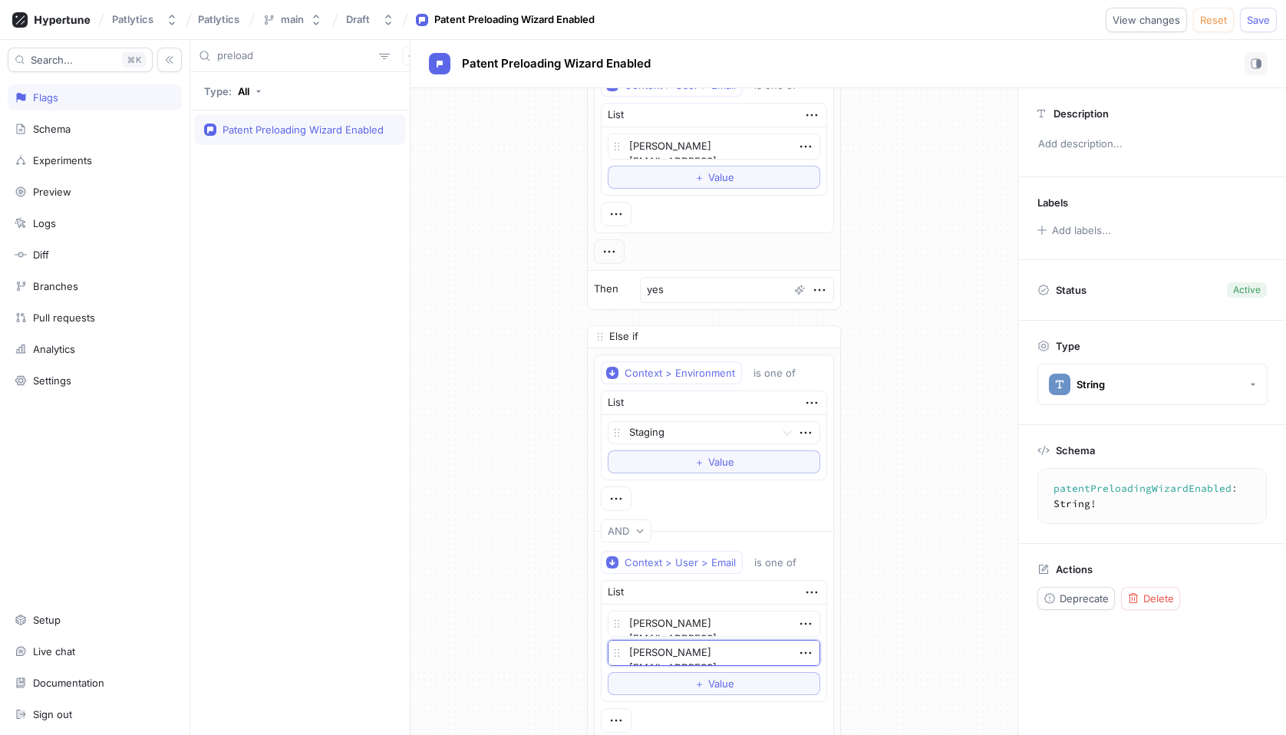
scroll to position [252, 0]
type textarea "[PERSON_NAME][EMAIL_ADDRESS][DOMAIN_NAME]"
click at [717, 170] on button "＋ Value" at bounding box center [714, 178] width 213 height 23
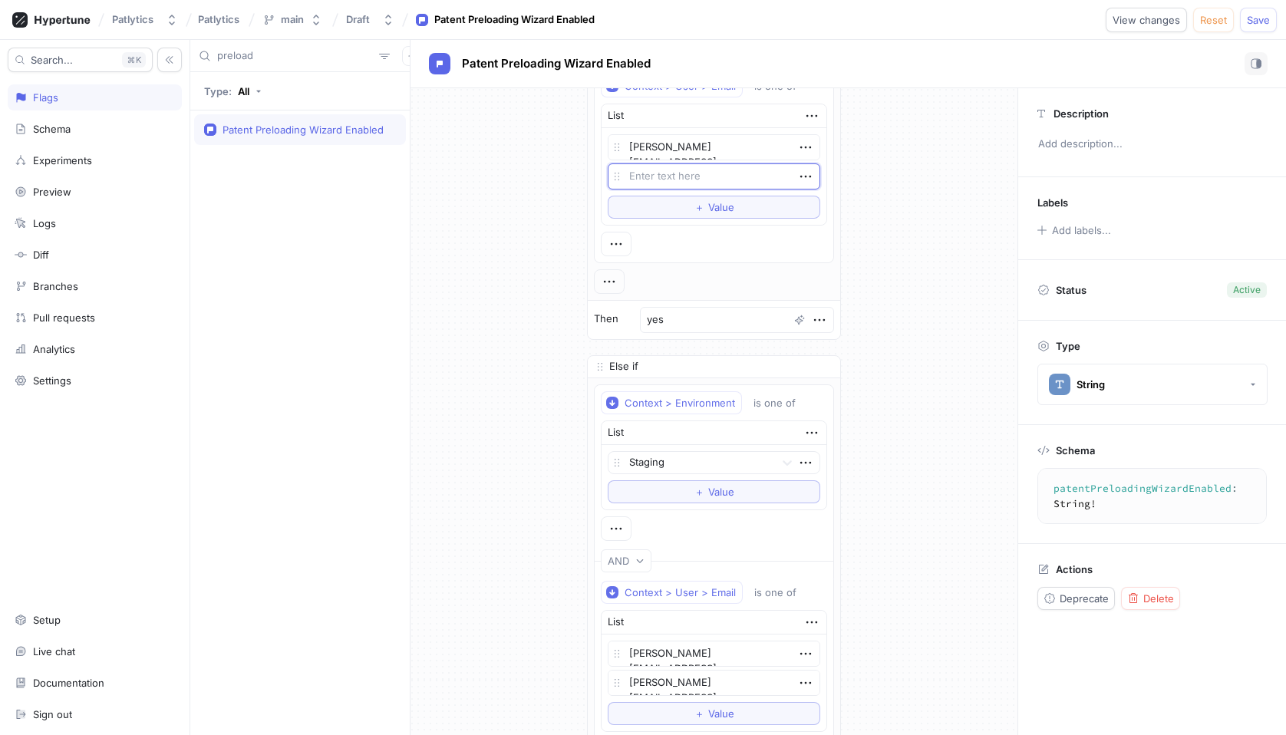
type textarea "x"
type textarea "[PERSON_NAME][EMAIL_ADDRESS][DOMAIN_NAME]"
click at [895, 246] on div "If Context > Environment is one of List Development To pick up a draggable item…" at bounding box center [714, 395] width 607 height 1116
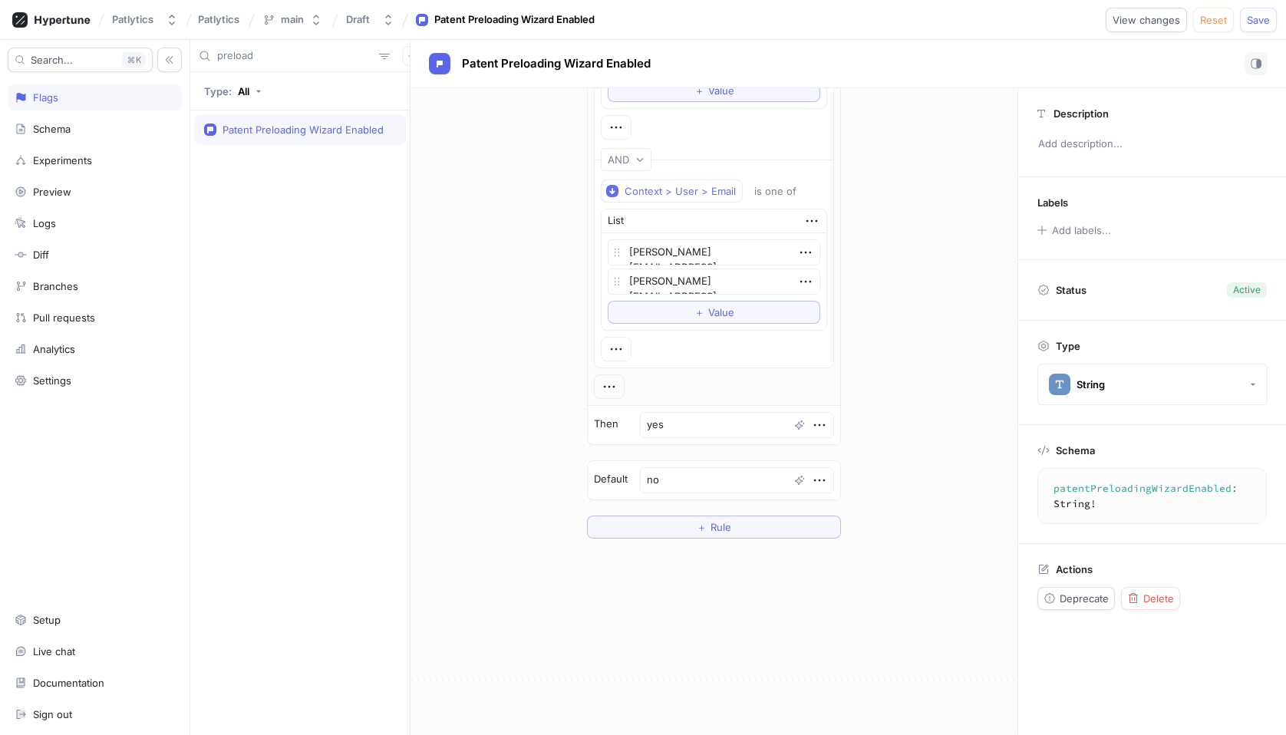
scroll to position [689, 0]
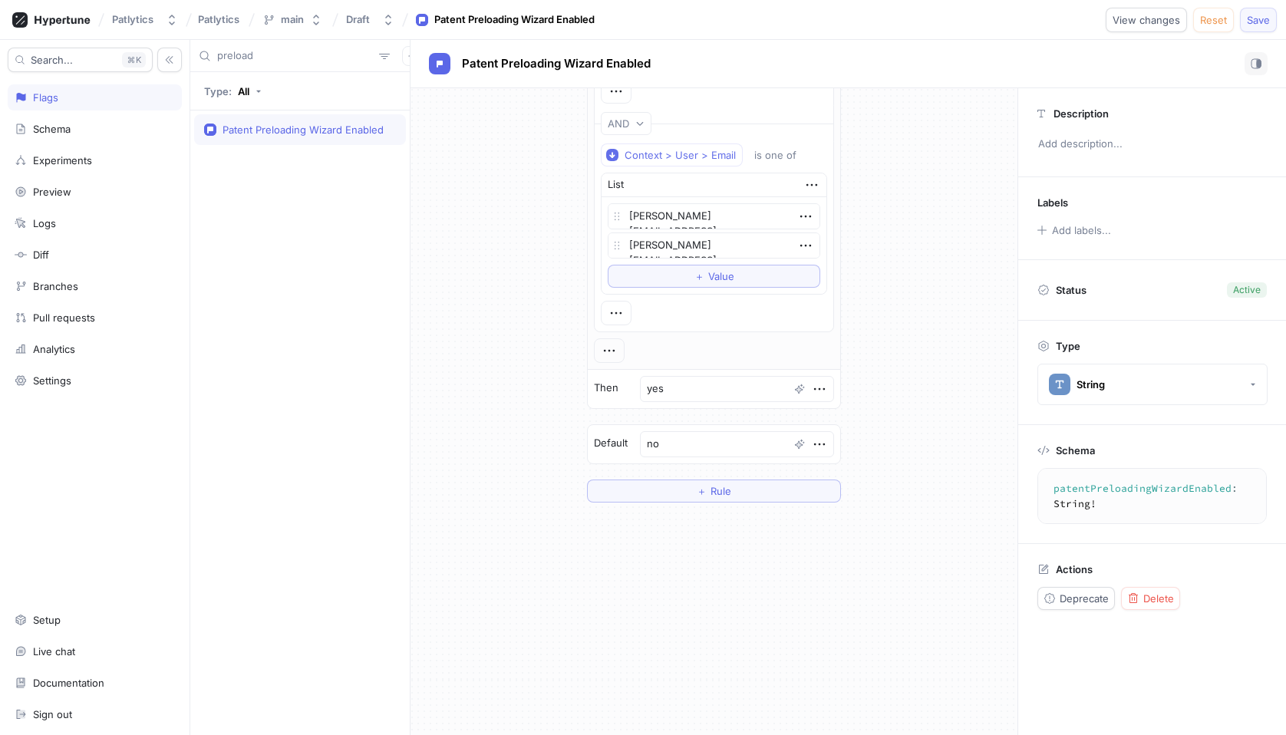
click at [1257, 22] on span "Save" at bounding box center [1258, 19] width 23 height 9
type textarea "x"
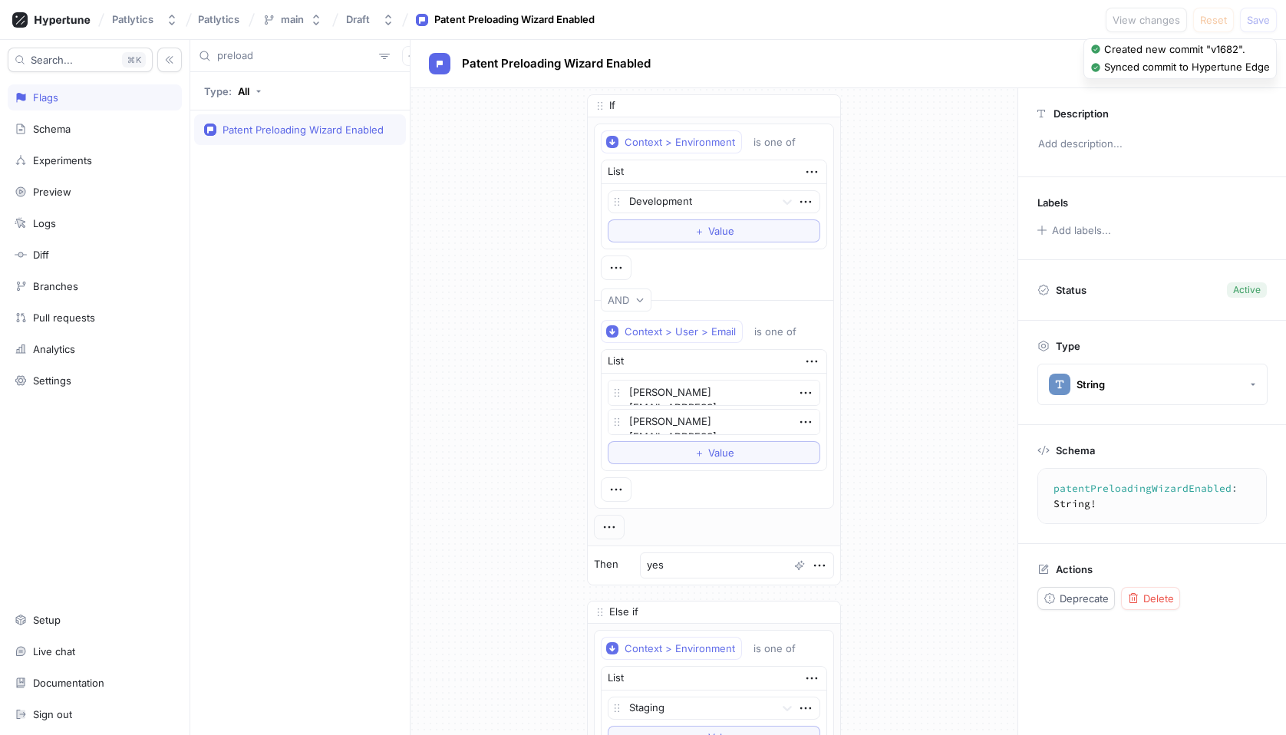
scroll to position [0, 0]
click at [879, 383] on div "If Context > Environment is one of List Development To pick up a draggable item…" at bounding box center [714, 646] width 607 height 1116
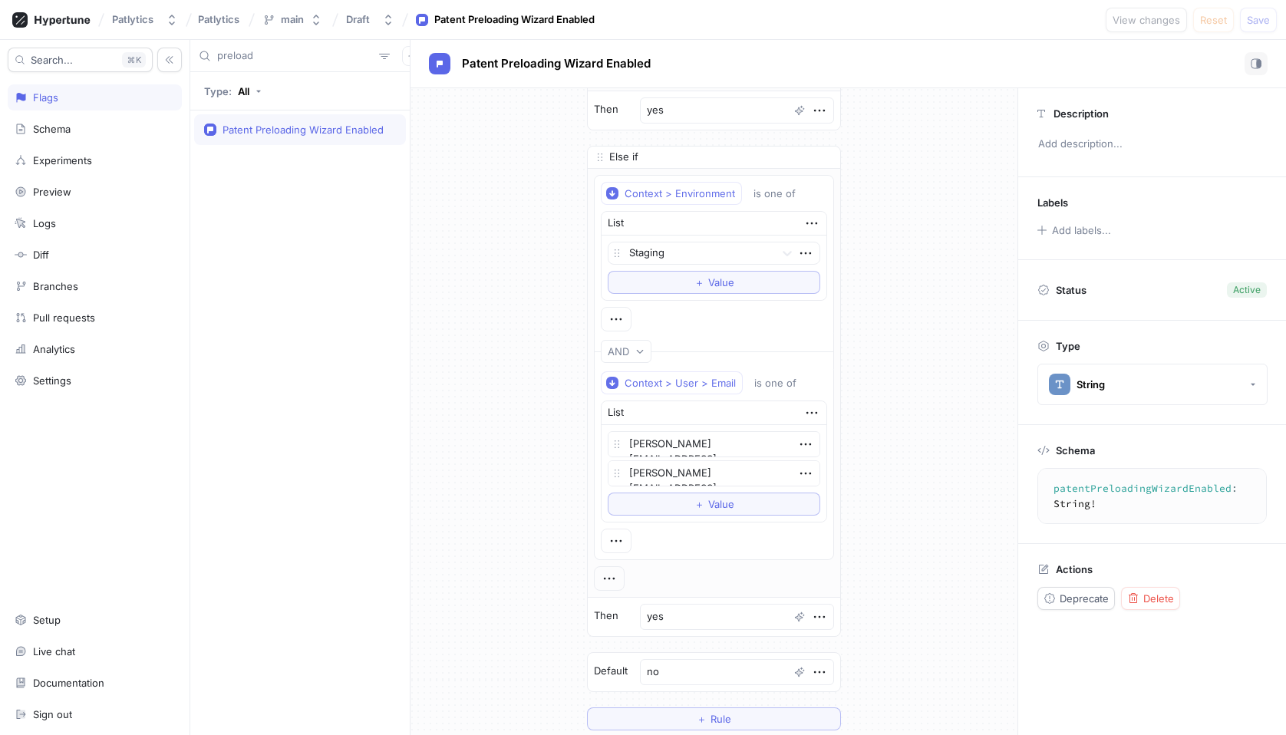
scroll to position [689, 0]
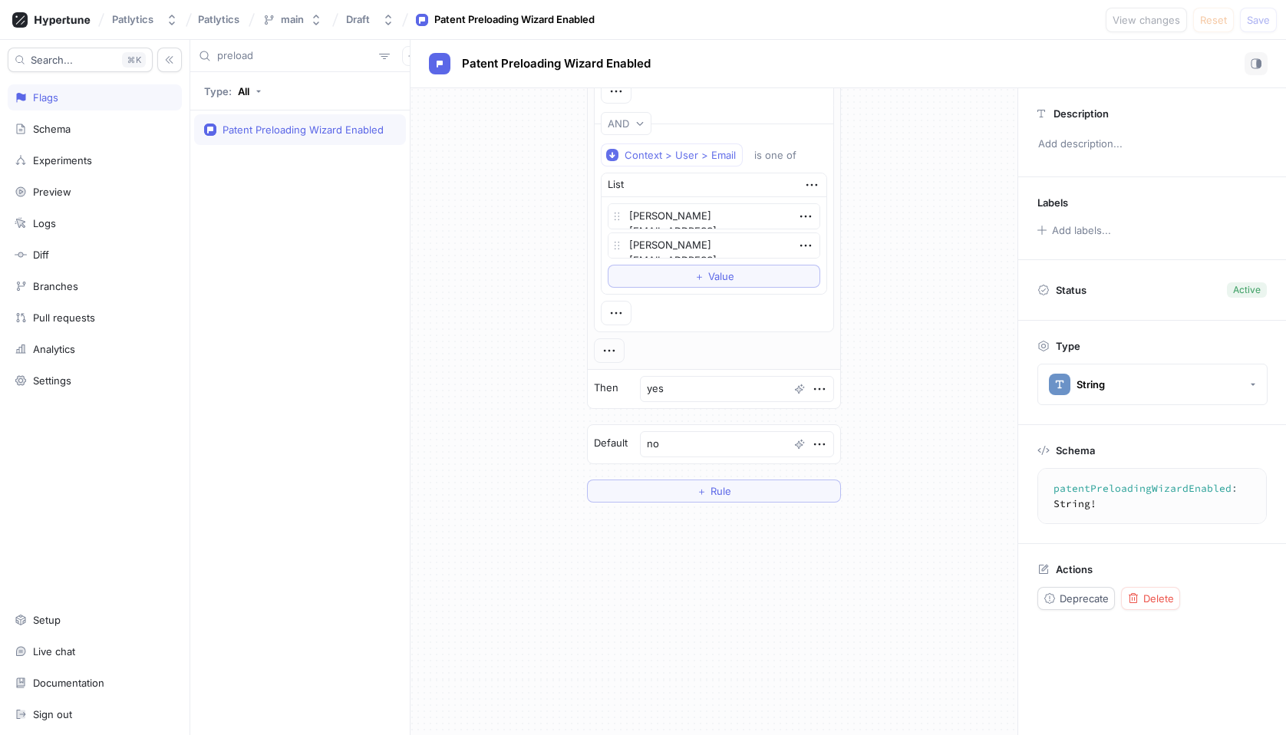
click at [928, 621] on div "If Context > Environment is one of List Development To pick up a draggable item…" at bounding box center [714, 411] width 607 height 647
